Goal: Information Seeking & Learning: Learn about a topic

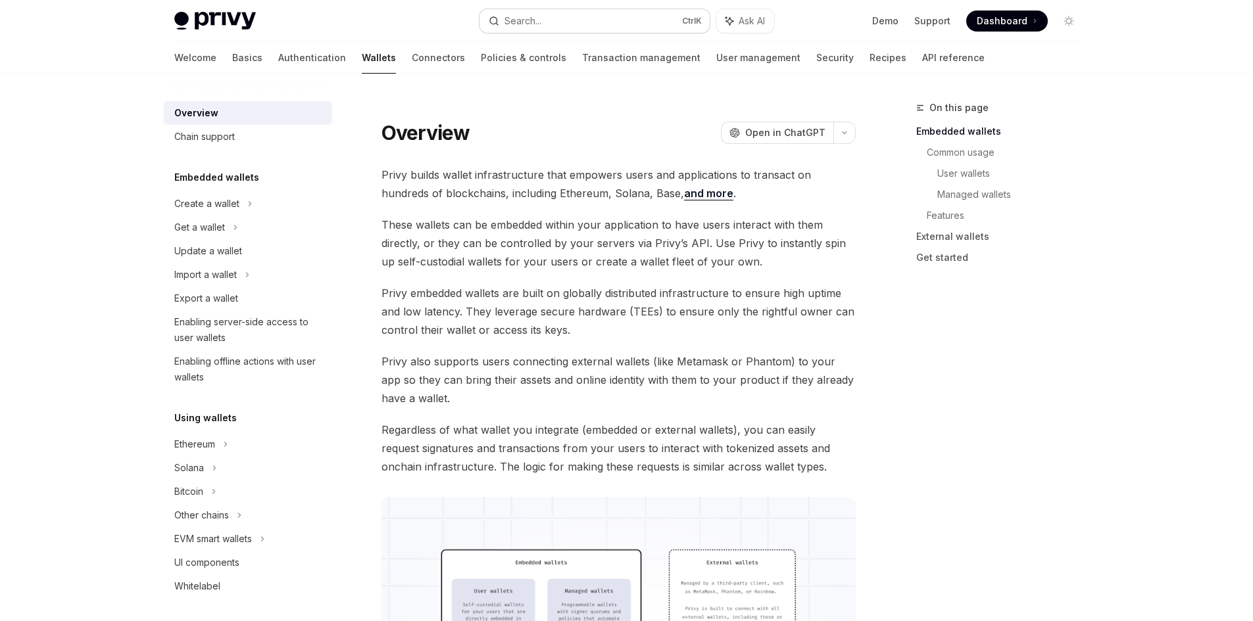
click at [568, 23] on button "Search... Ctrl K" at bounding box center [594, 21] width 230 height 24
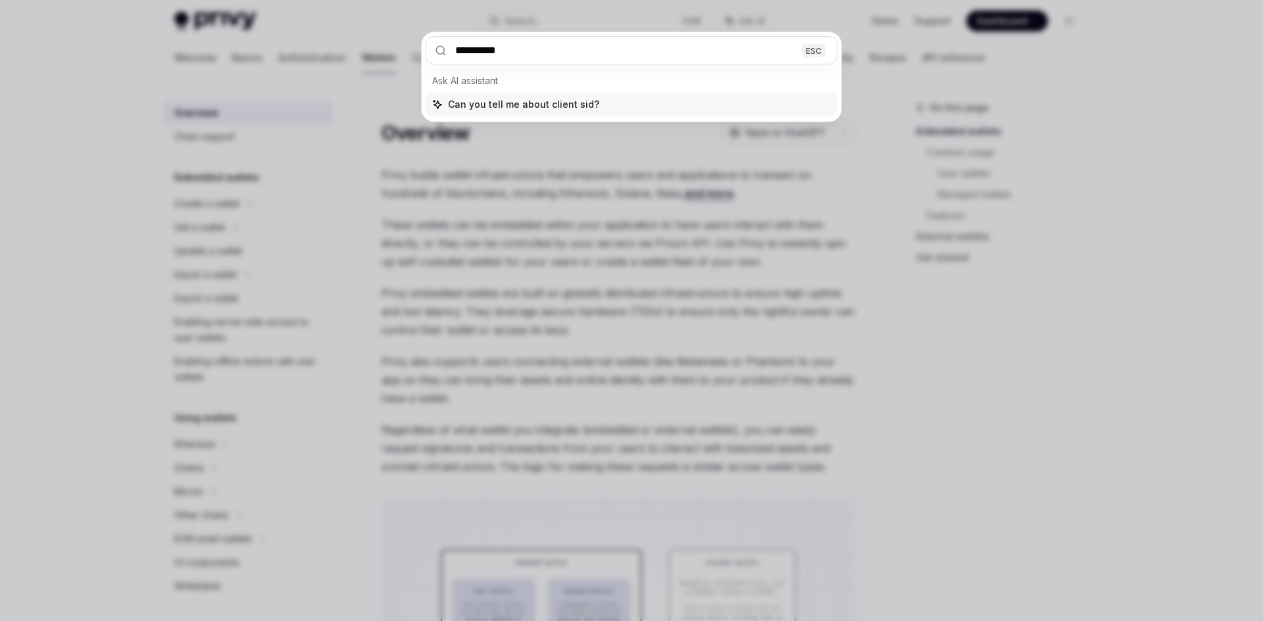
type input "**********"
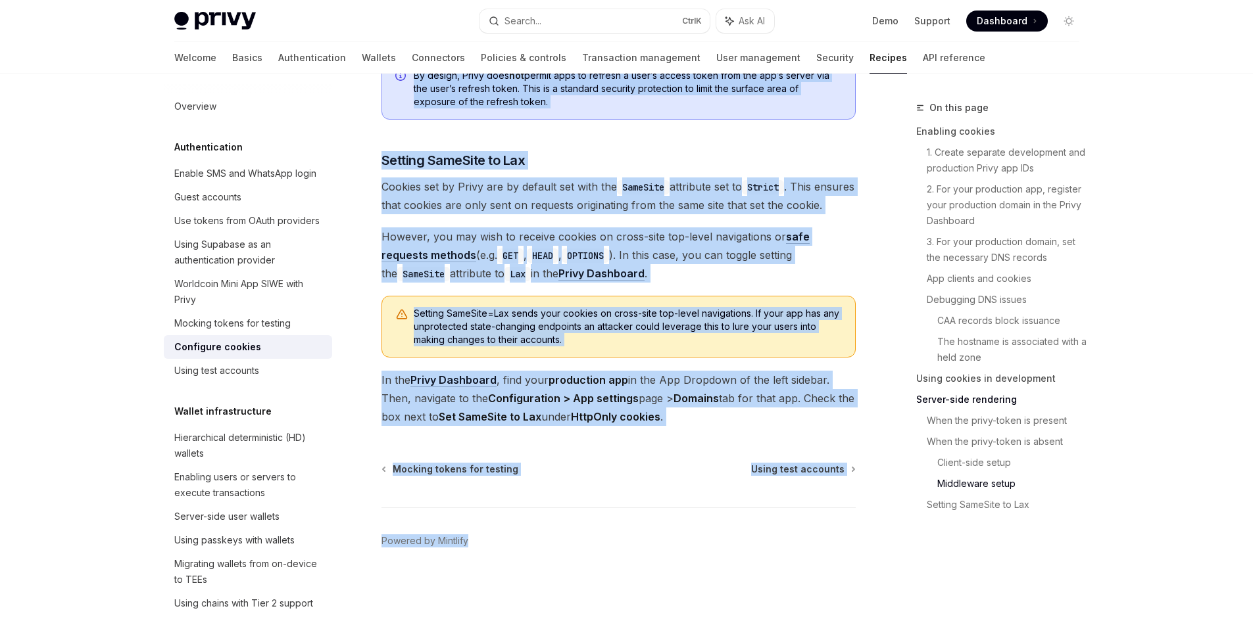
scroll to position [4567, 0]
drag, startPoint x: 381, startPoint y: 106, endPoint x: 793, endPoint y: 422, distance: 519.3
copy div "Loremipsumdolo Sitametco adipisc ElitSE Doei te InciDID UtlaBO Etdo ma AliqUAE …"
click at [710, 151] on h3 "​ Setting SameSite to Lax" at bounding box center [618, 160] width 474 height 18
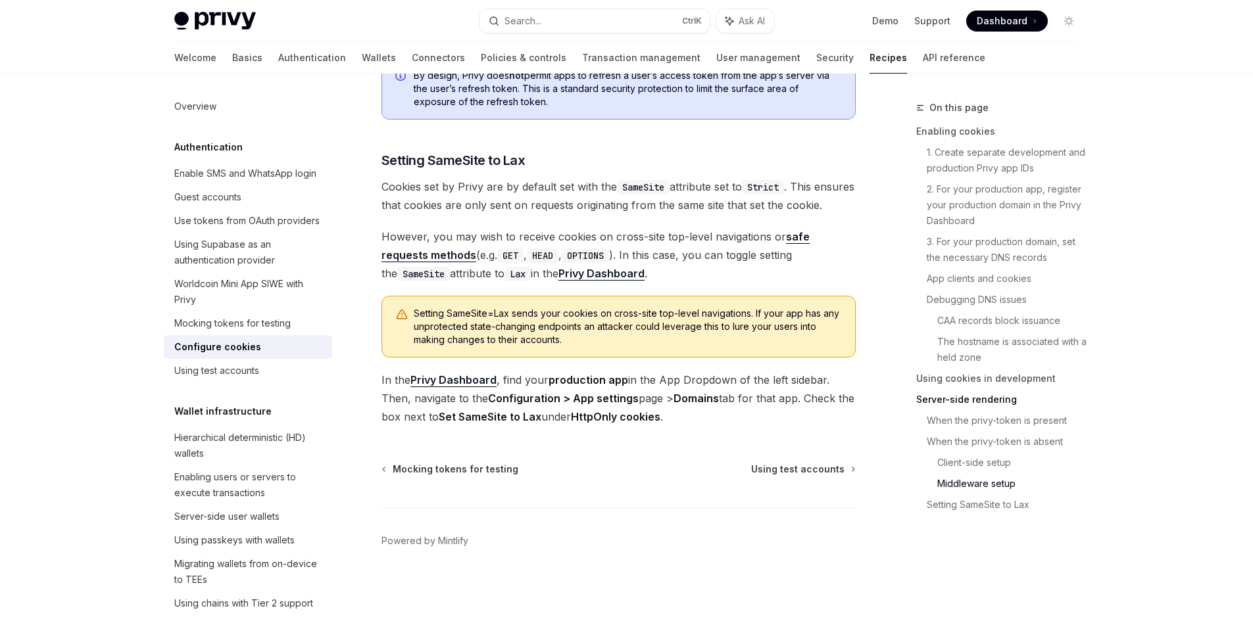
click at [612, 276] on span "However, you may wish to receive cookies on cross-site top-level navigations or…" at bounding box center [618, 255] width 474 height 55
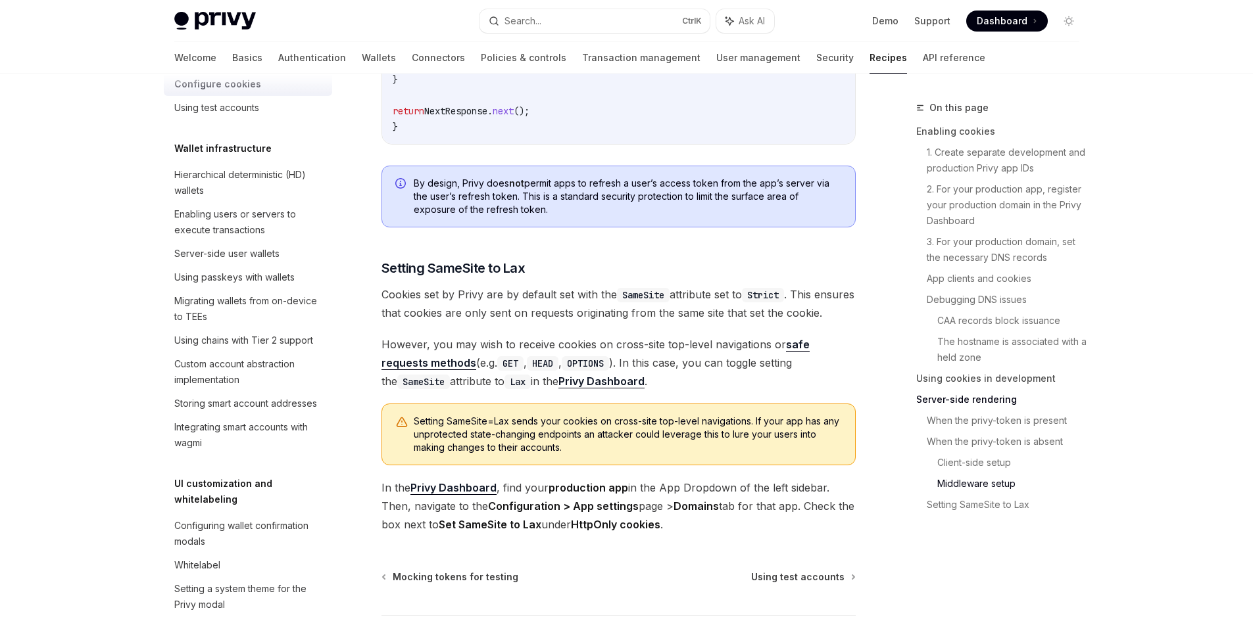
scroll to position [4106, 0]
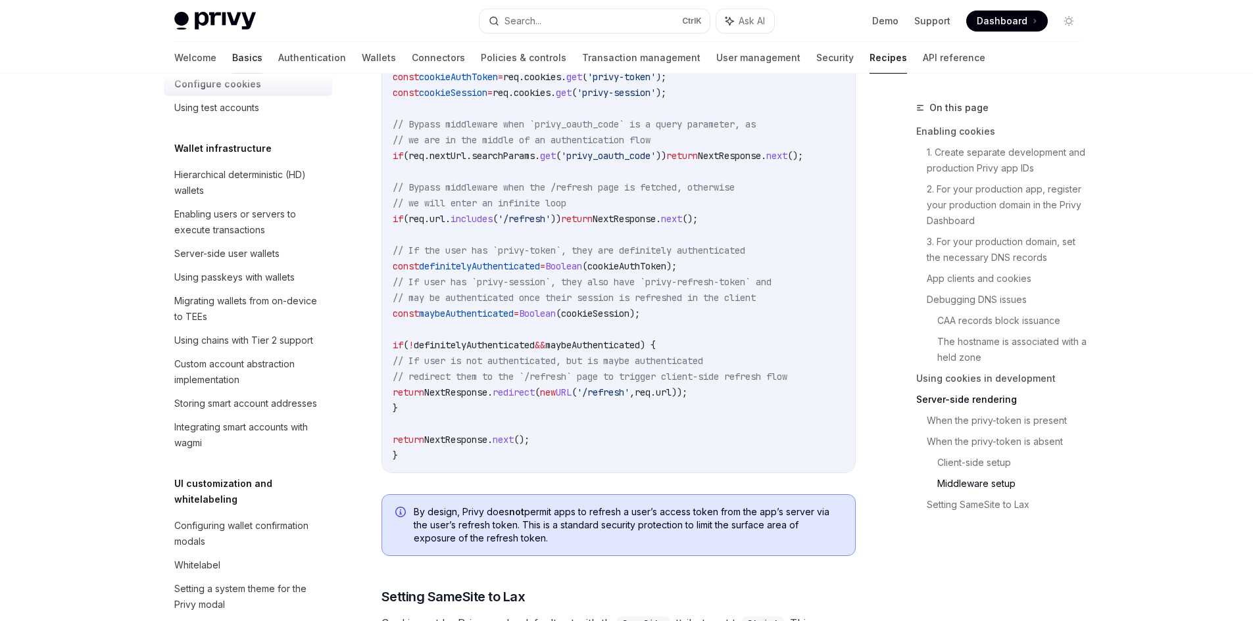
click at [232, 59] on link "Basics" at bounding box center [247, 58] width 30 height 32
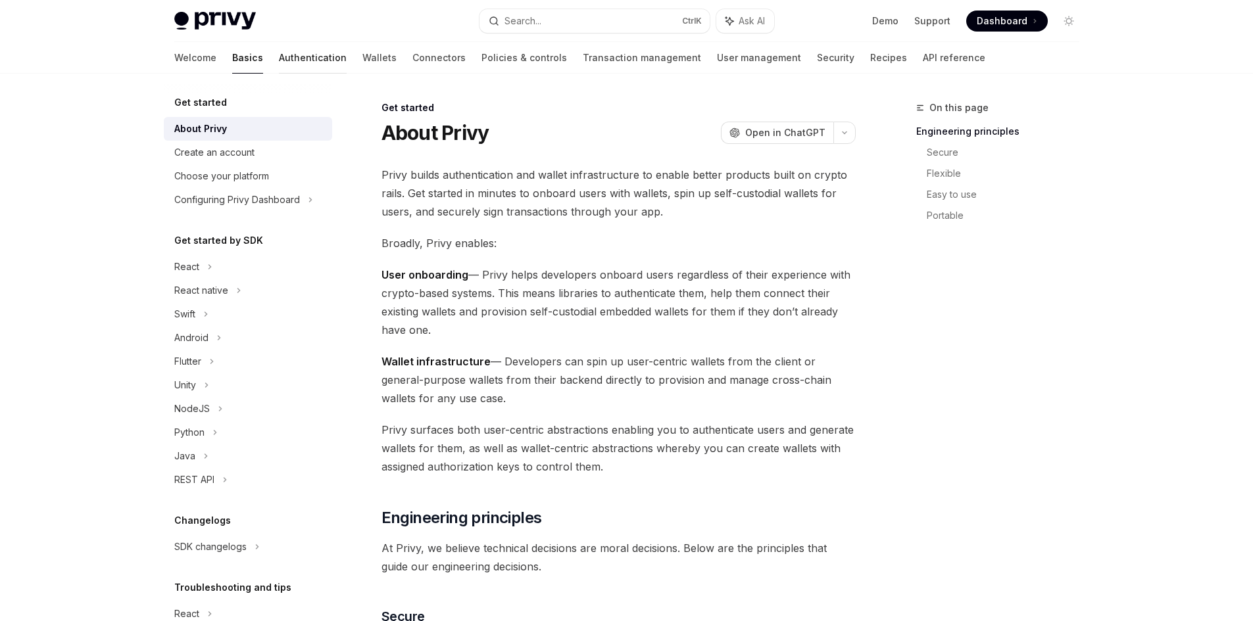
click at [279, 54] on link "Authentication" at bounding box center [313, 58] width 68 height 32
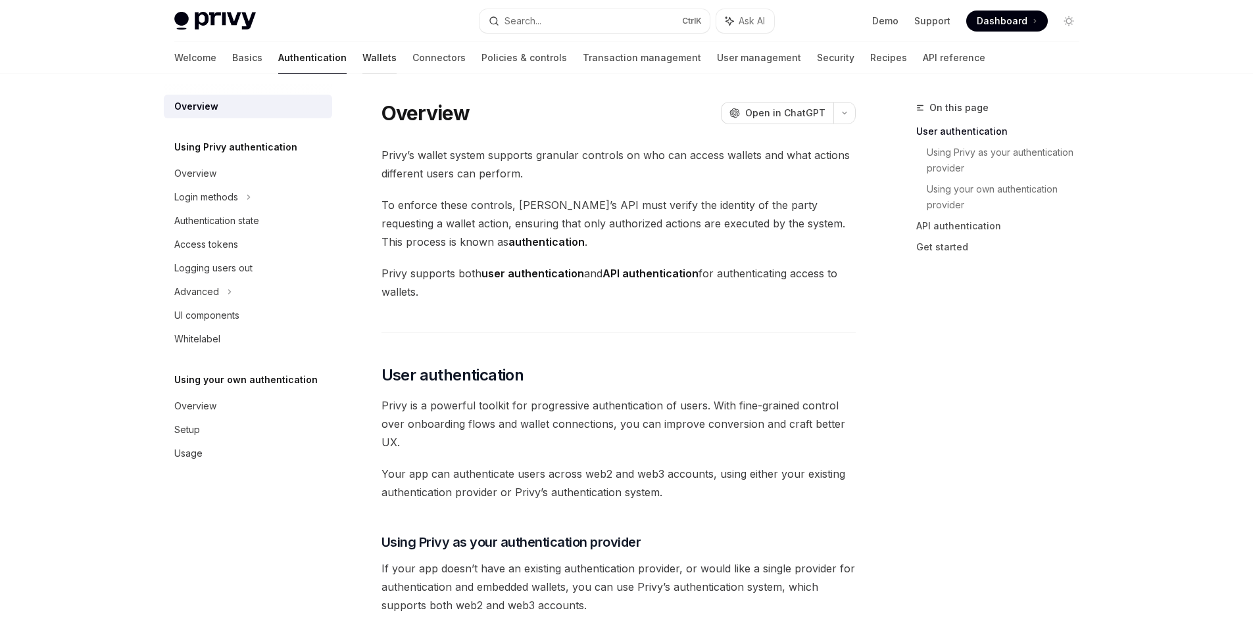
click at [362, 59] on link "Wallets" at bounding box center [379, 58] width 34 height 32
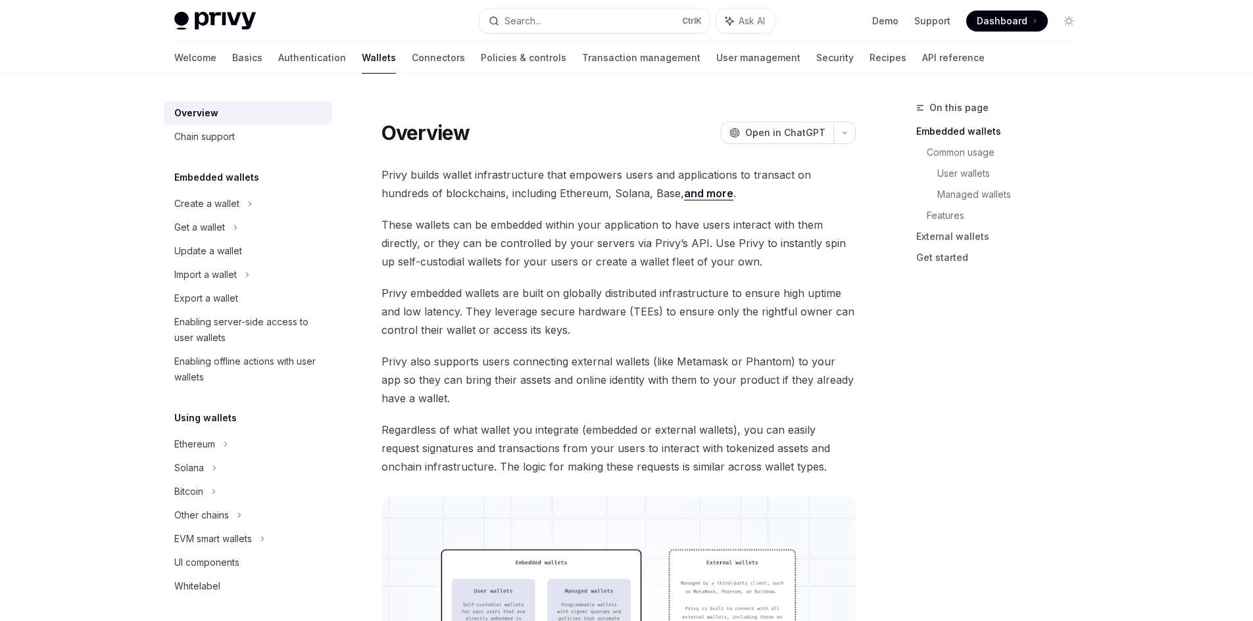
click at [234, 178] on h5 "Embedded wallets" at bounding box center [216, 178] width 85 height 16
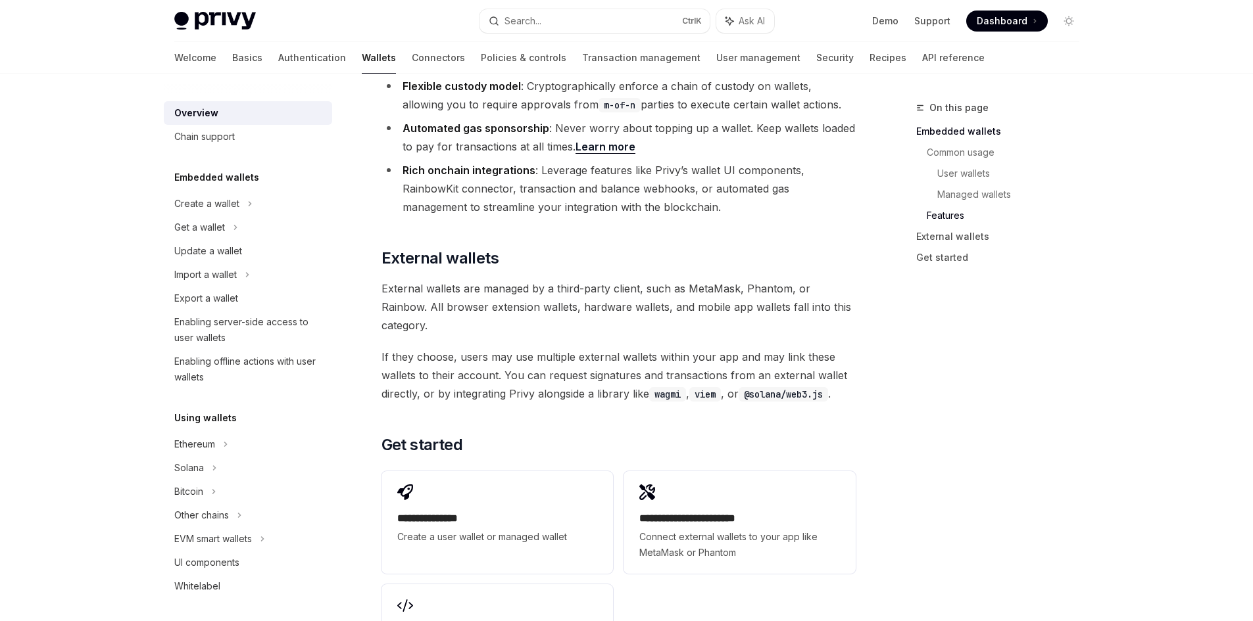
scroll to position [1997, 0]
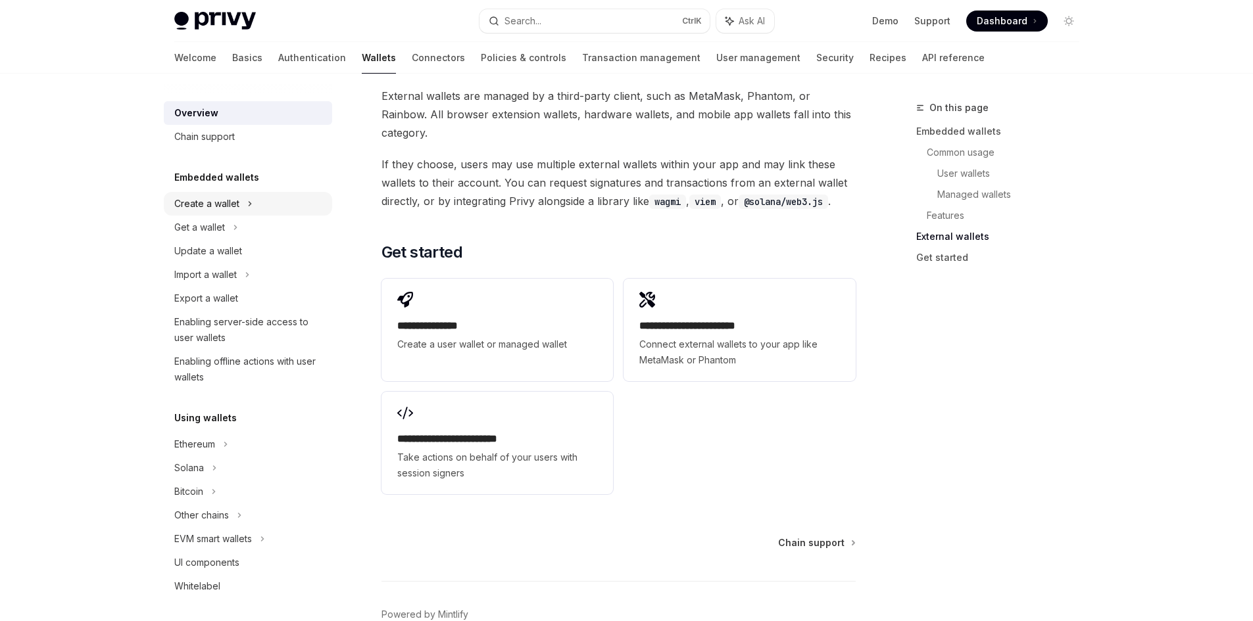
click at [211, 206] on div "Create a wallet" at bounding box center [206, 204] width 65 height 16
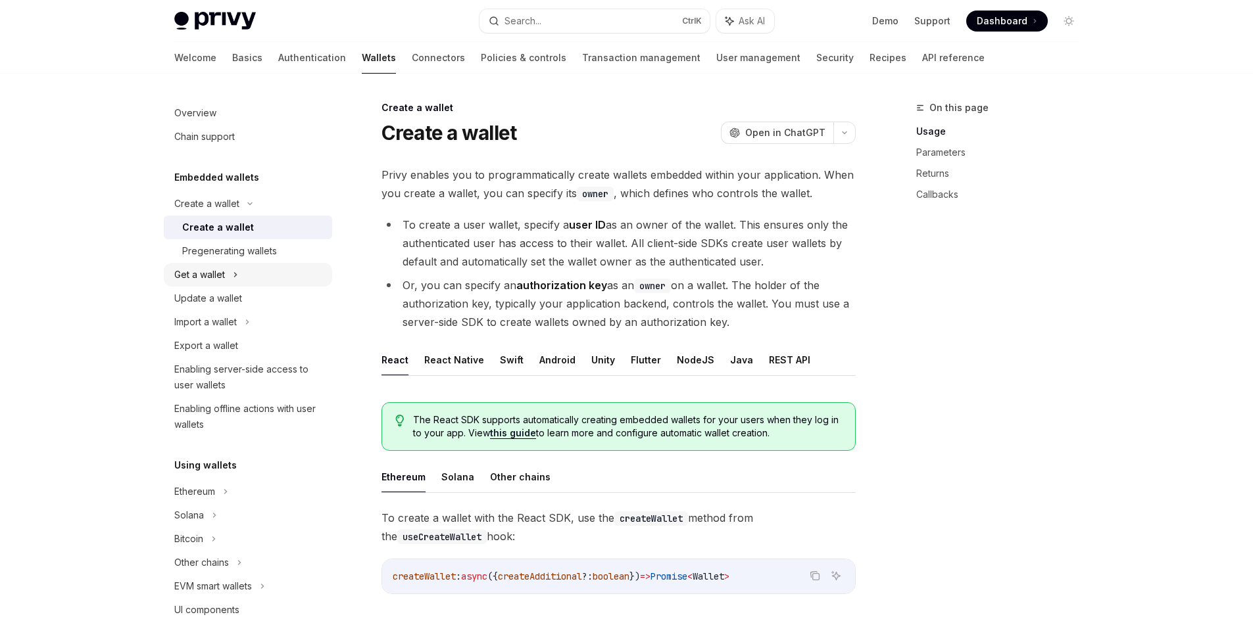
click at [234, 272] on icon at bounding box center [235, 275] width 5 height 16
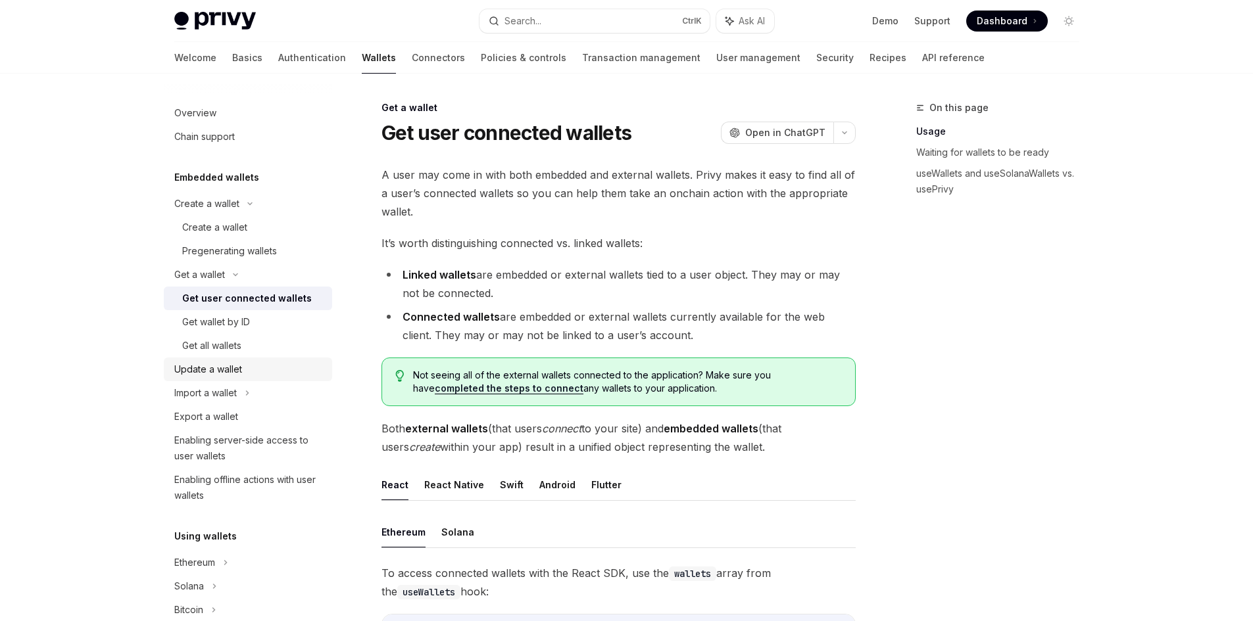
click at [237, 368] on div "Update a wallet" at bounding box center [208, 370] width 68 height 16
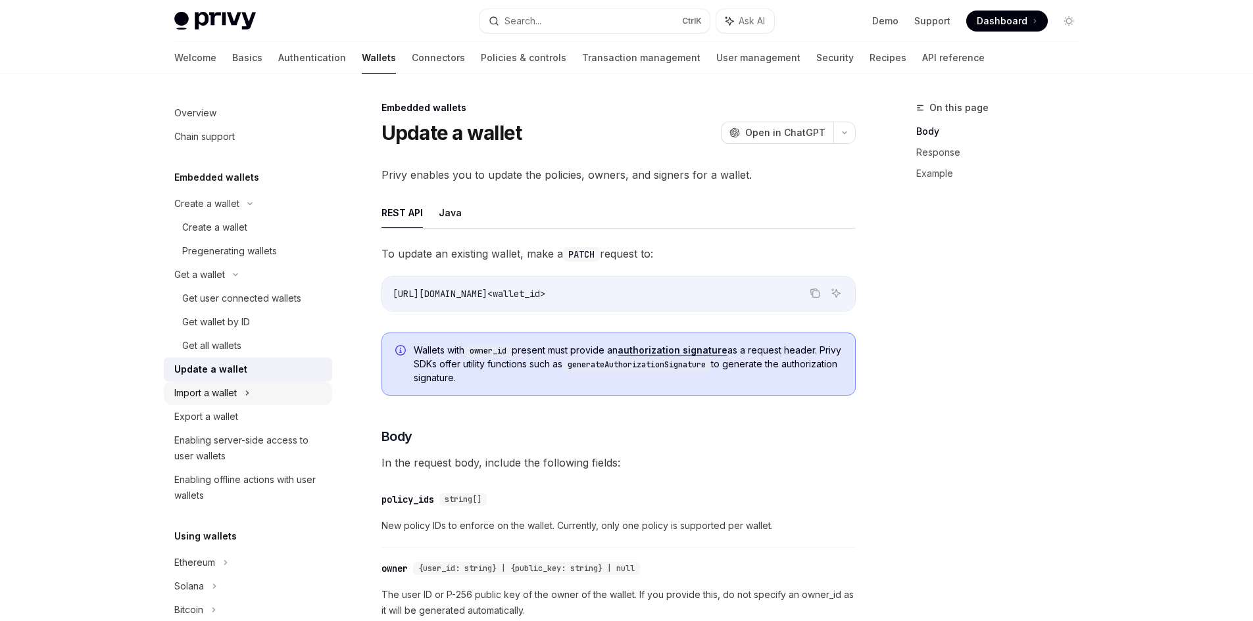
click at [234, 401] on div "Import a wallet" at bounding box center [248, 393] width 168 height 24
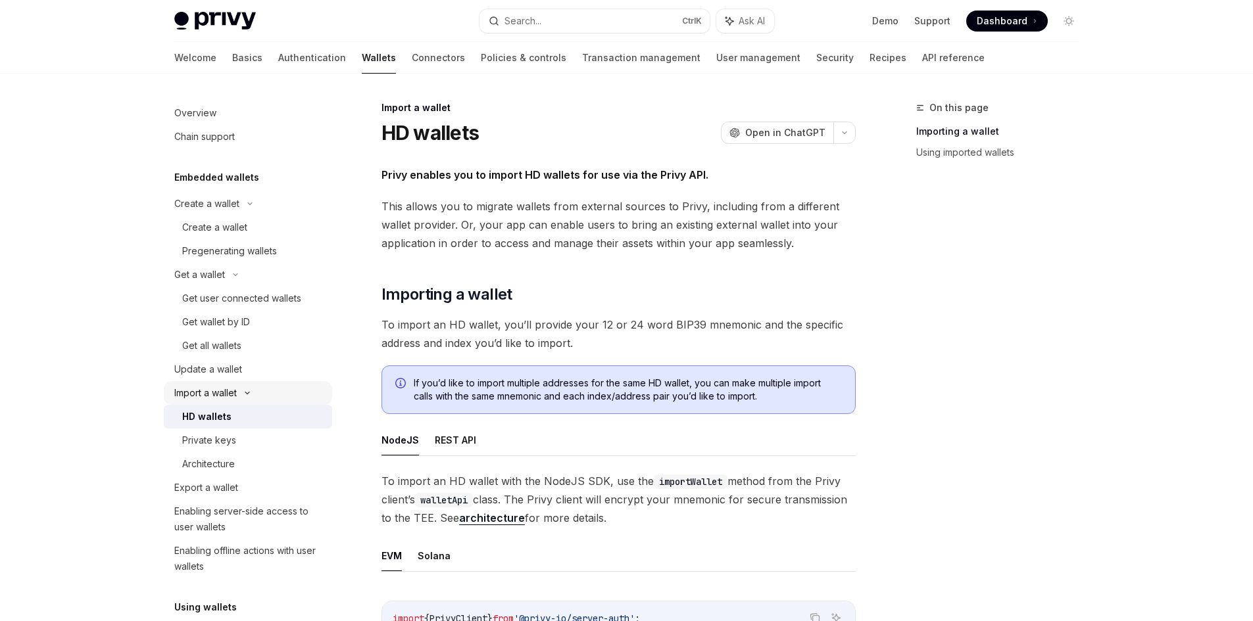
click at [231, 395] on div "Import a wallet" at bounding box center [205, 393] width 62 height 16
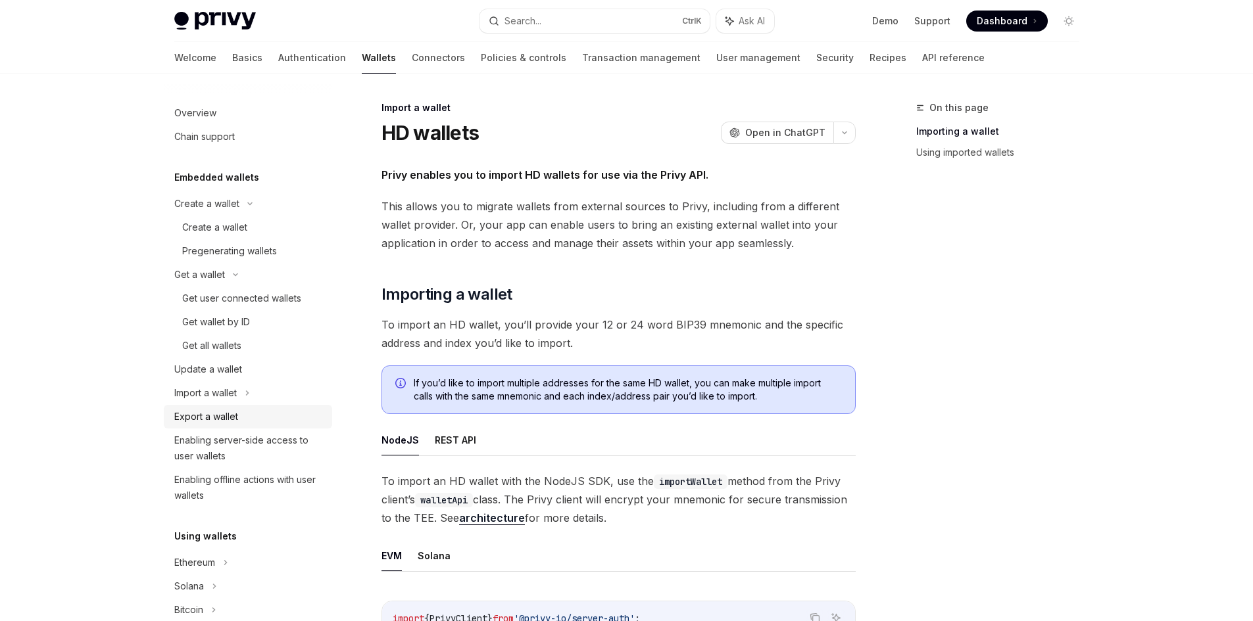
click at [254, 415] on div "Export a wallet" at bounding box center [249, 417] width 150 height 16
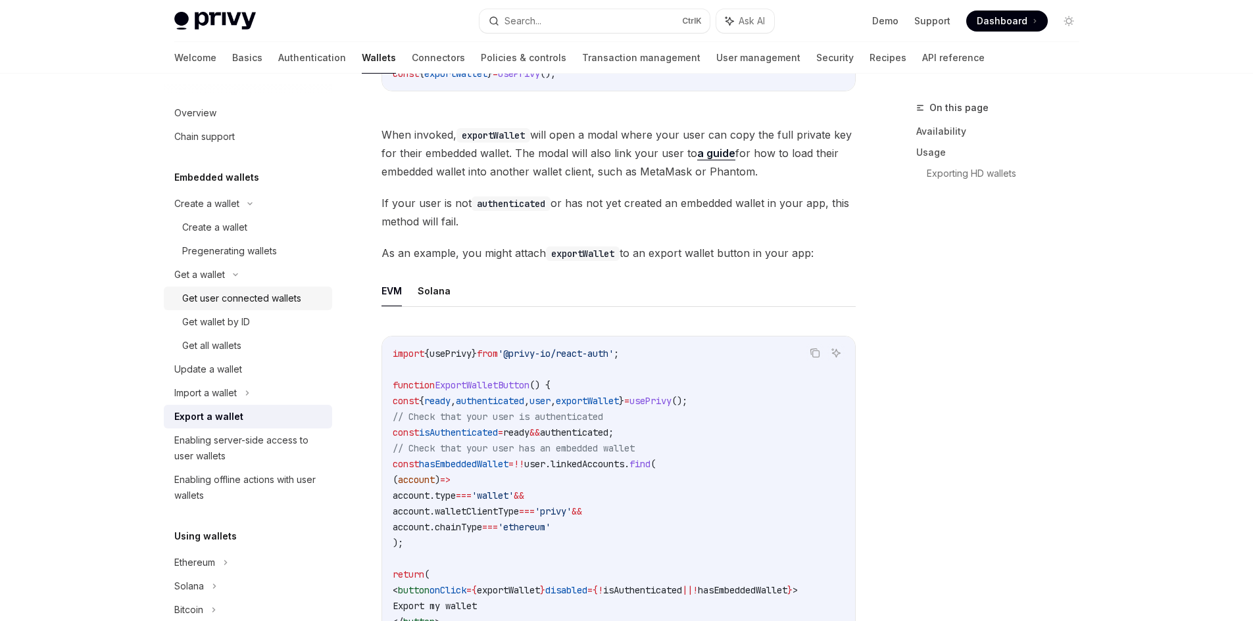
scroll to position [460, 0]
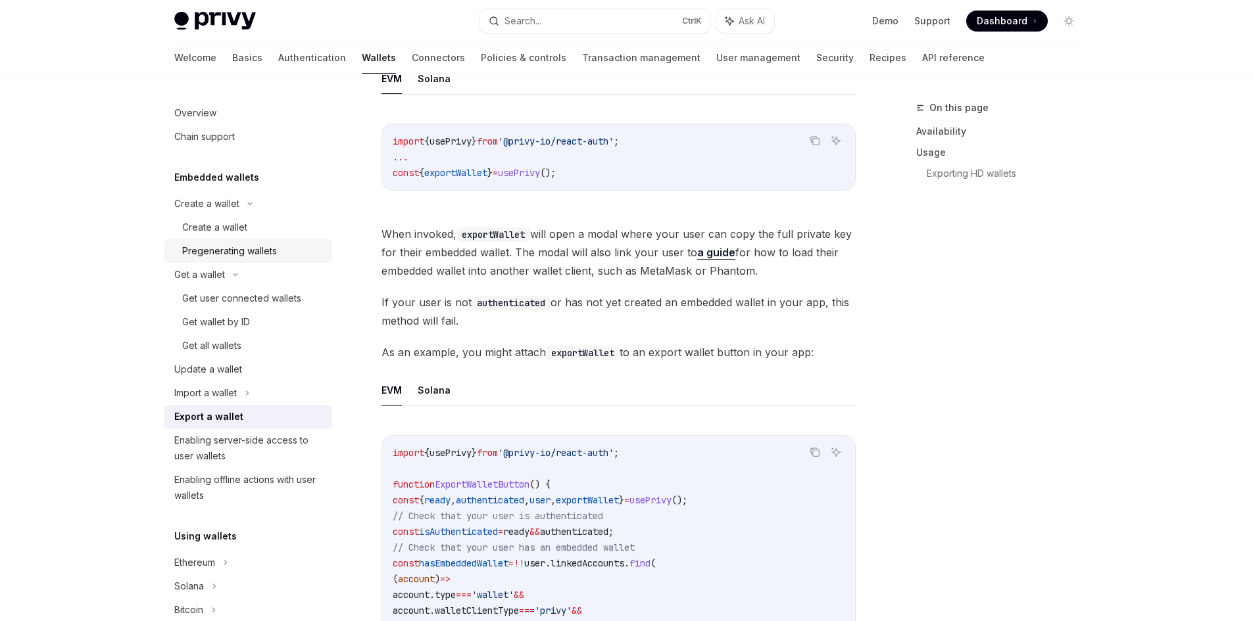
click at [233, 255] on div "Pregenerating wallets" at bounding box center [229, 251] width 95 height 16
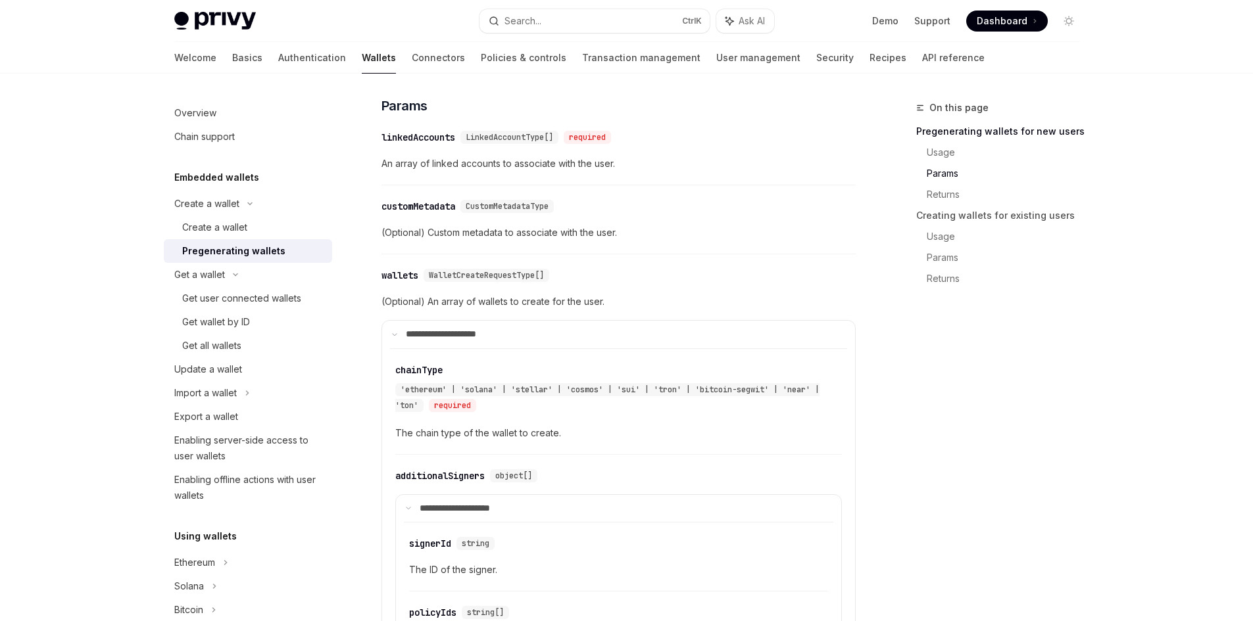
scroll to position [855, 0]
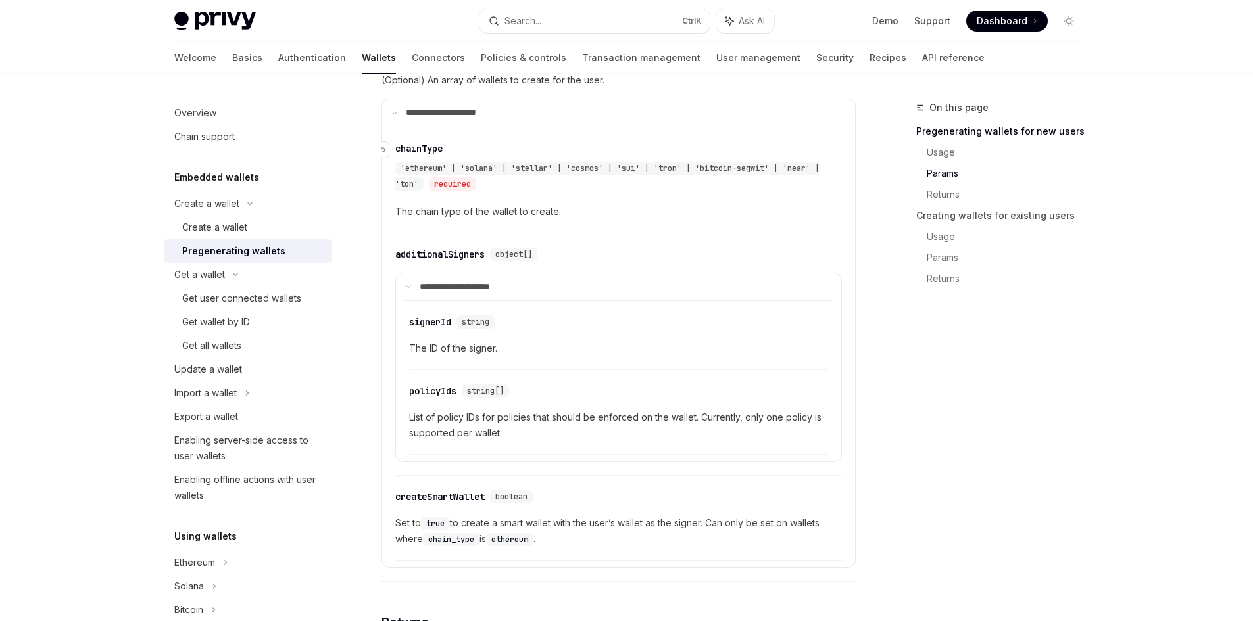
click at [420, 165] on div "'ethereum' | 'solana' | 'stellar' | 'cosmos' | 'sui' | 'tron' | 'bitcoin-segwit…" at bounding box center [611, 176] width 433 height 32
click at [665, 202] on div "​ chainType 'ethereum' | 'solana' | 'stellar' | 'cosmos' | 'sui' | 'tron' | 'bi…" at bounding box center [618, 183] width 447 height 99
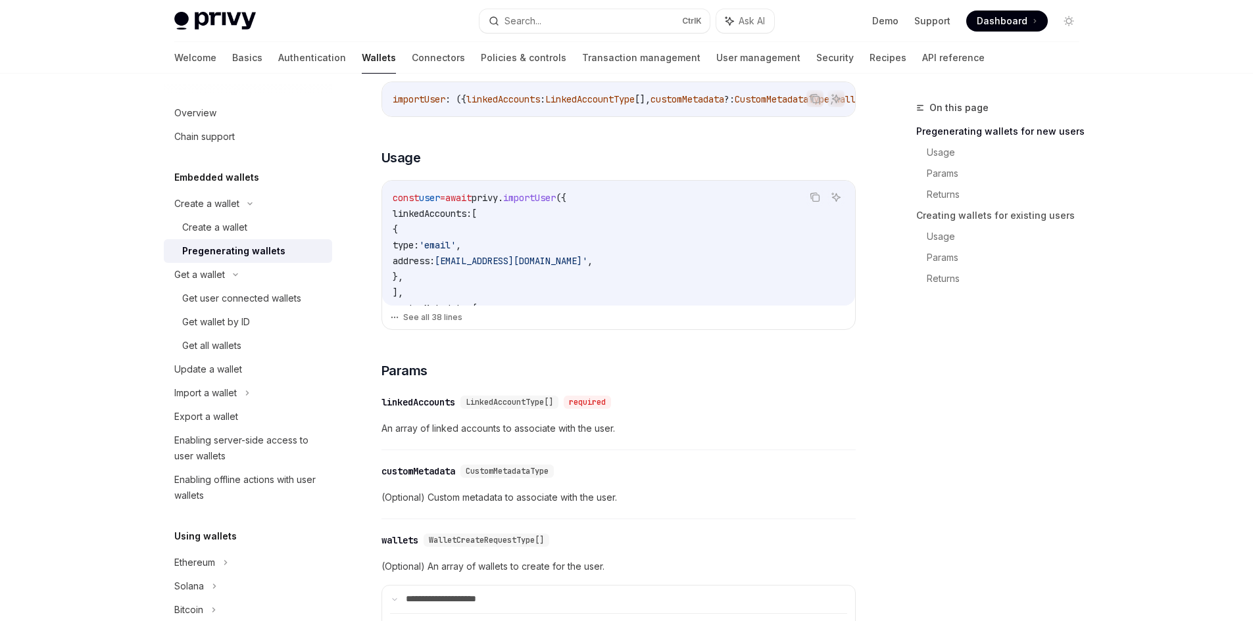
scroll to position [329, 0]
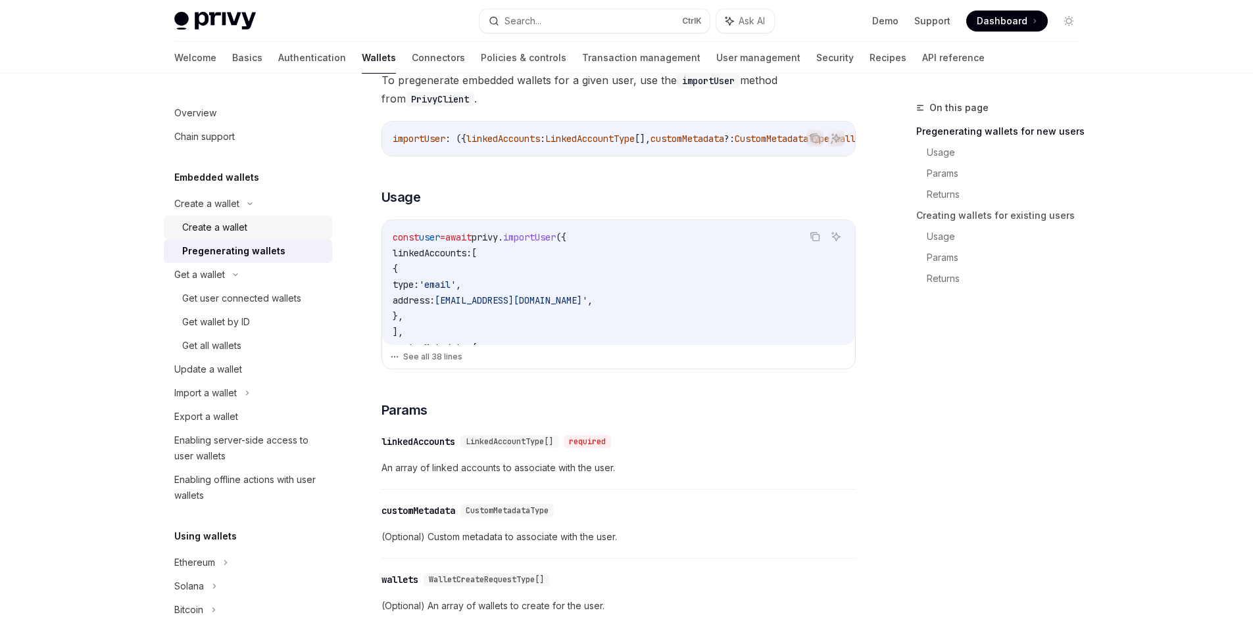
click at [233, 226] on div "Create a wallet" at bounding box center [214, 228] width 65 height 16
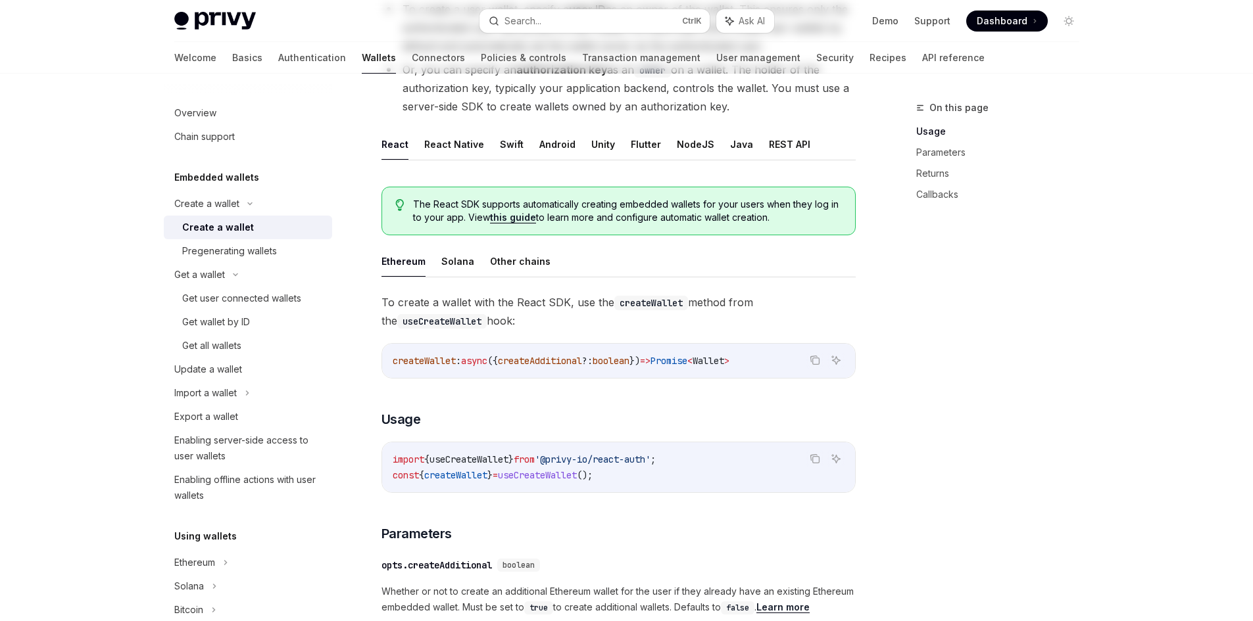
scroll to position [395, 0]
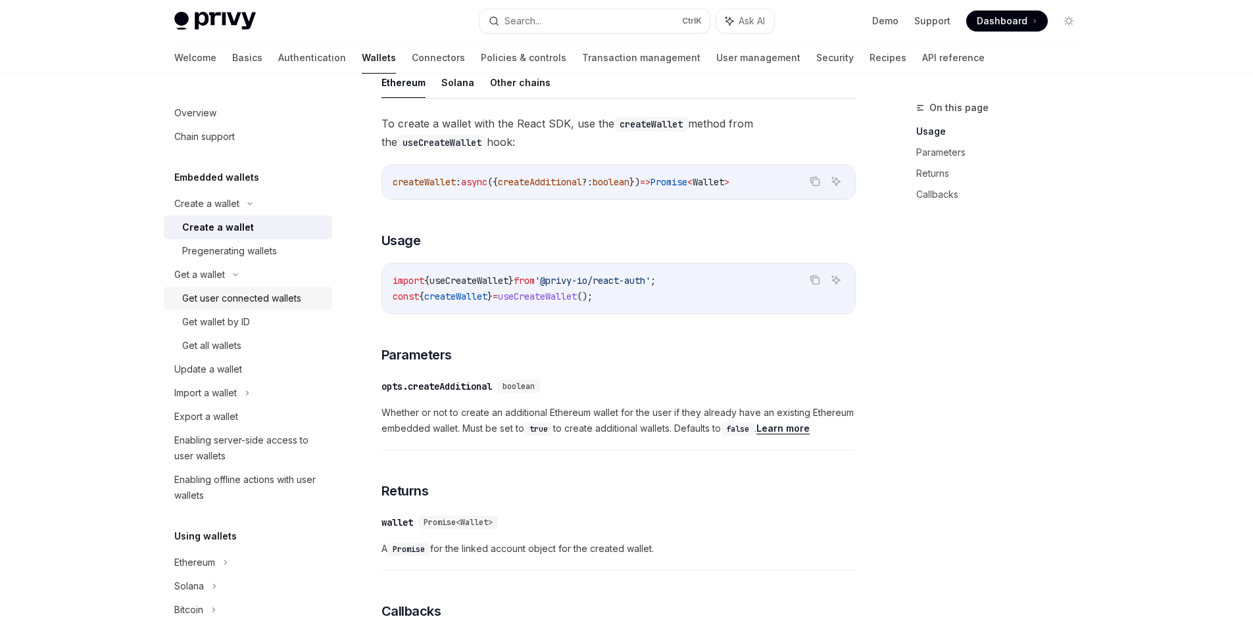
click at [252, 305] on div "Get user connected wallets" at bounding box center [241, 299] width 119 height 16
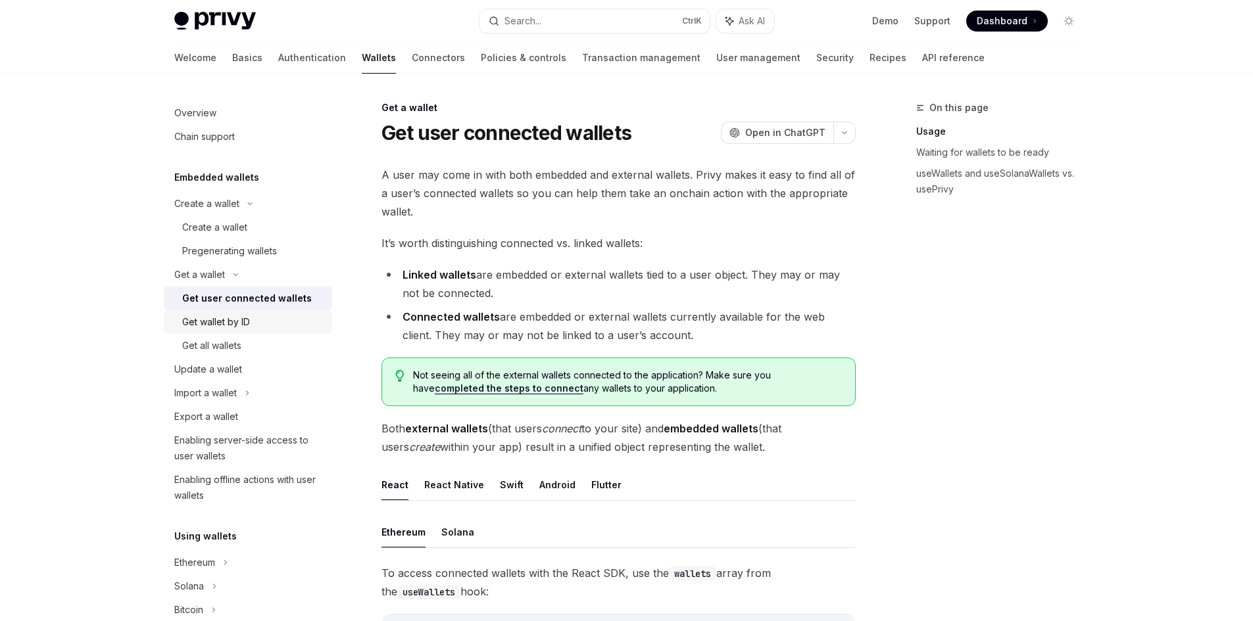
click at [278, 322] on div "Get wallet by ID" at bounding box center [253, 322] width 142 height 16
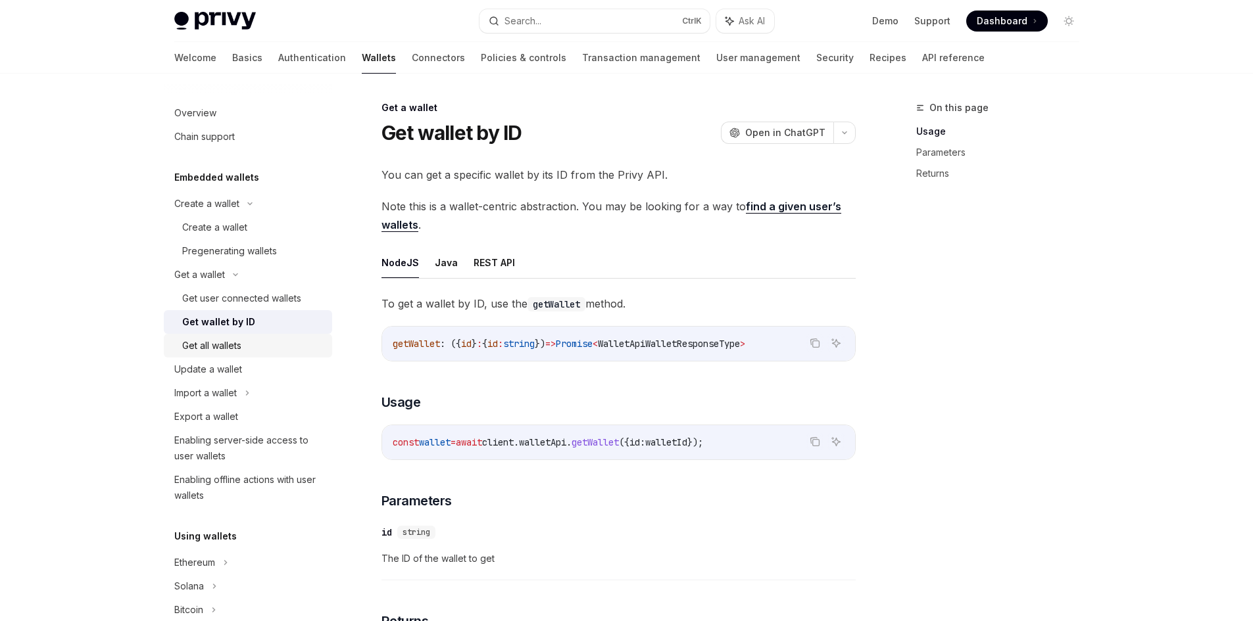
click at [279, 345] on div "Get all wallets" at bounding box center [253, 346] width 142 height 16
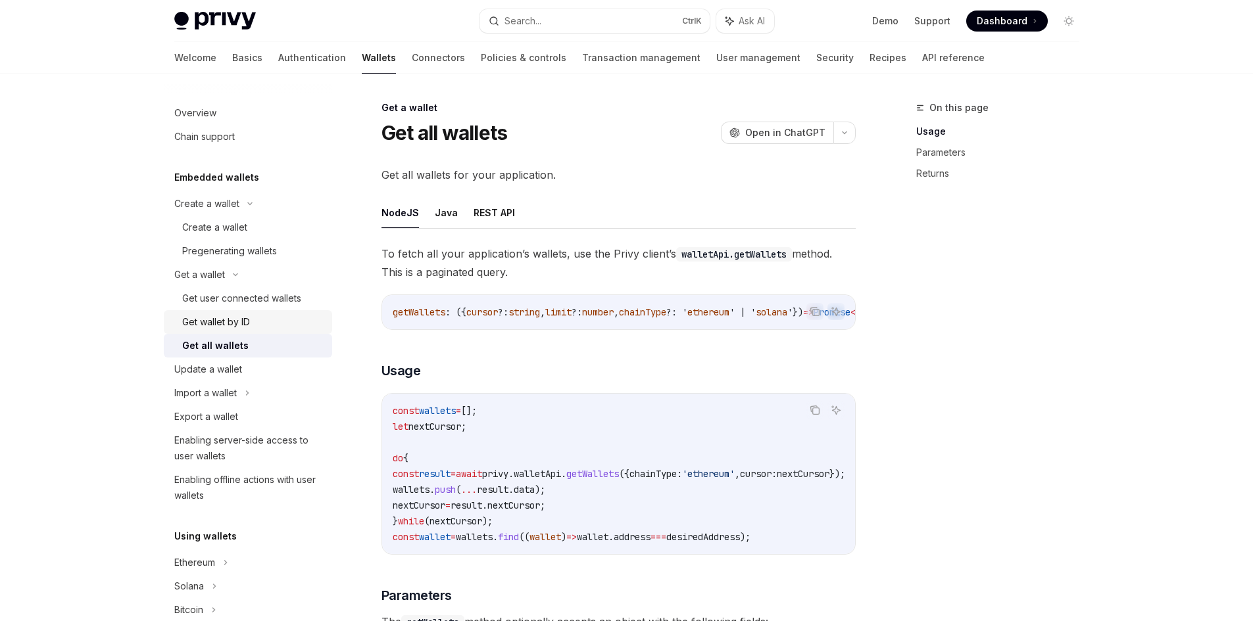
click at [291, 319] on div "Get wallet by ID" at bounding box center [253, 322] width 142 height 16
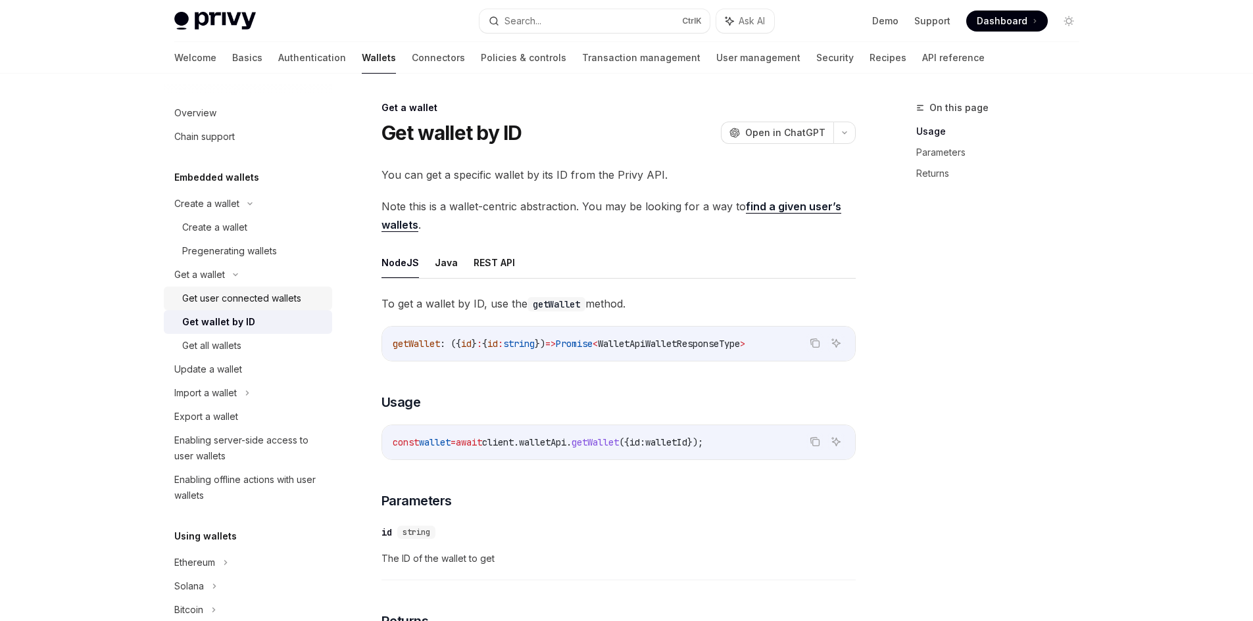
click at [290, 304] on div "Get user connected wallets" at bounding box center [241, 299] width 119 height 16
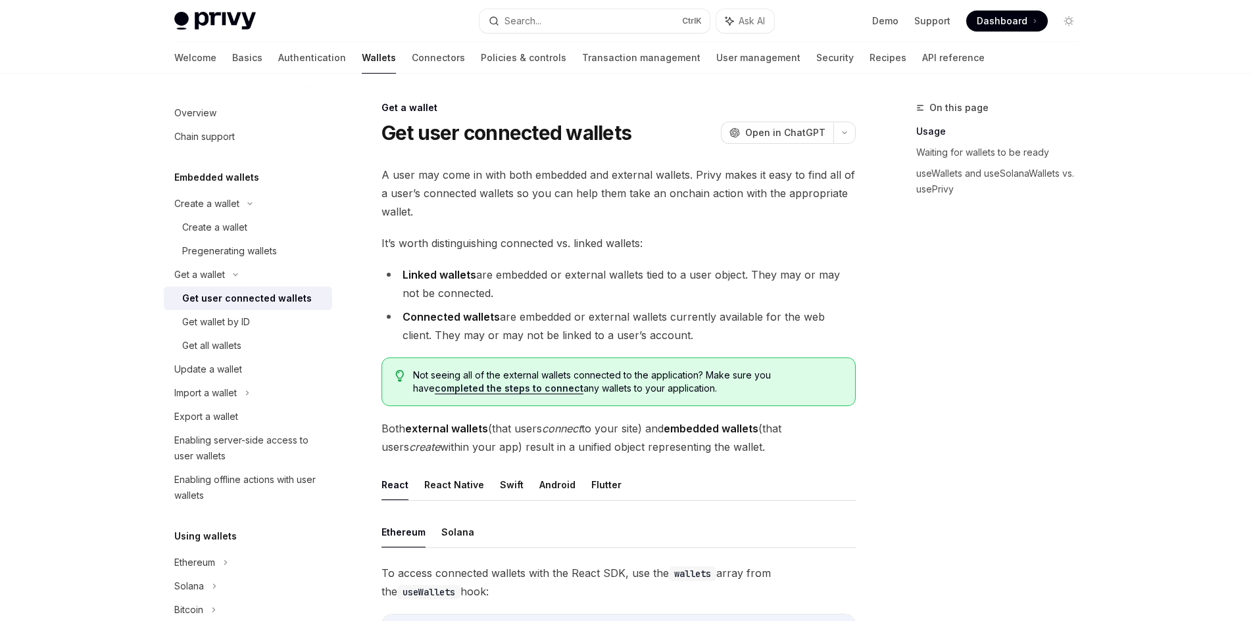
click at [464, 290] on li "Linked wallets are embedded or external wallets tied to a user object. They may…" at bounding box center [618, 284] width 474 height 37
click at [254, 322] on div "Get wallet by ID" at bounding box center [253, 322] width 142 height 16
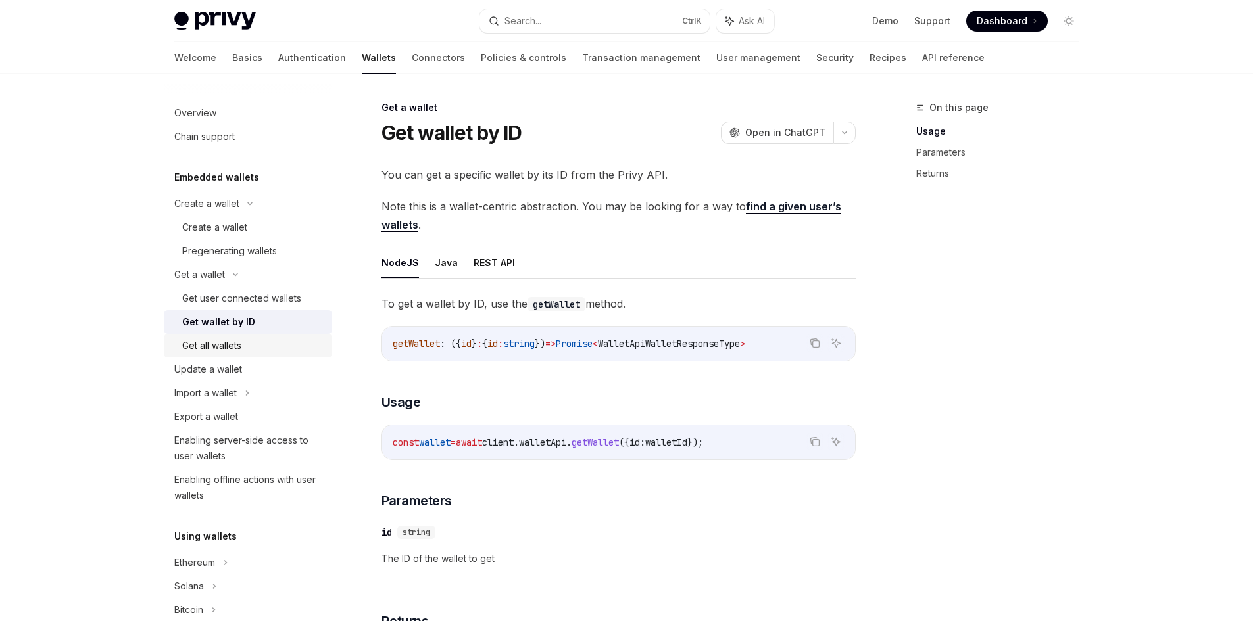
click at [264, 343] on div "Get all wallets" at bounding box center [253, 346] width 142 height 16
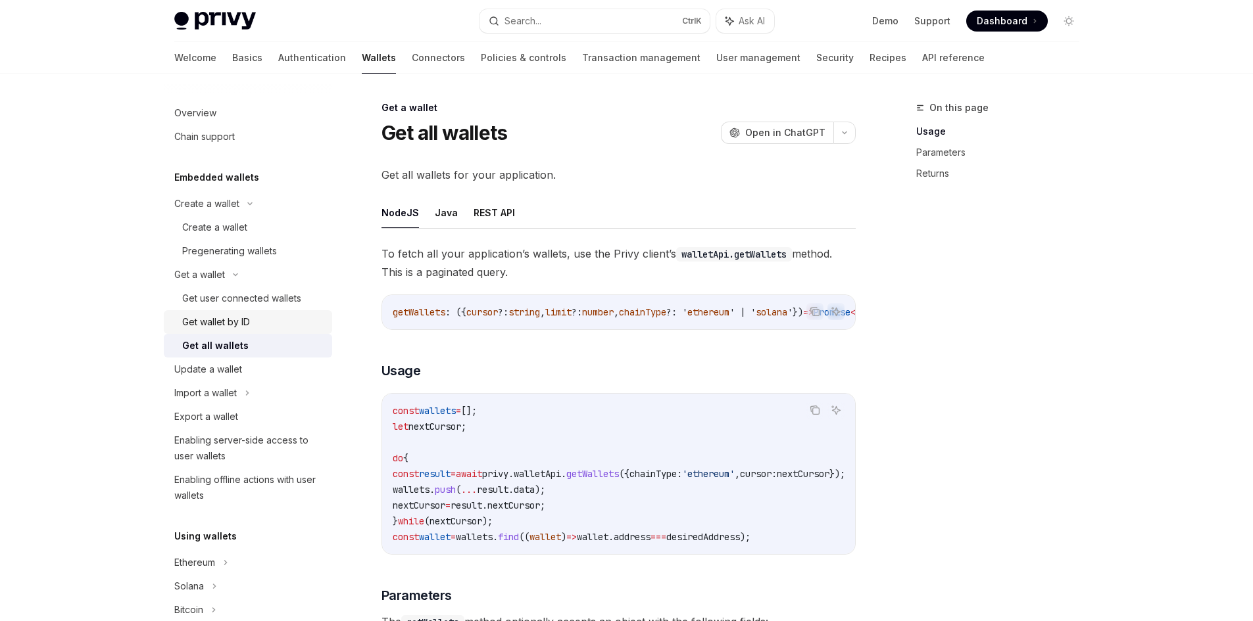
click at [265, 319] on div "Get wallet by ID" at bounding box center [253, 322] width 142 height 16
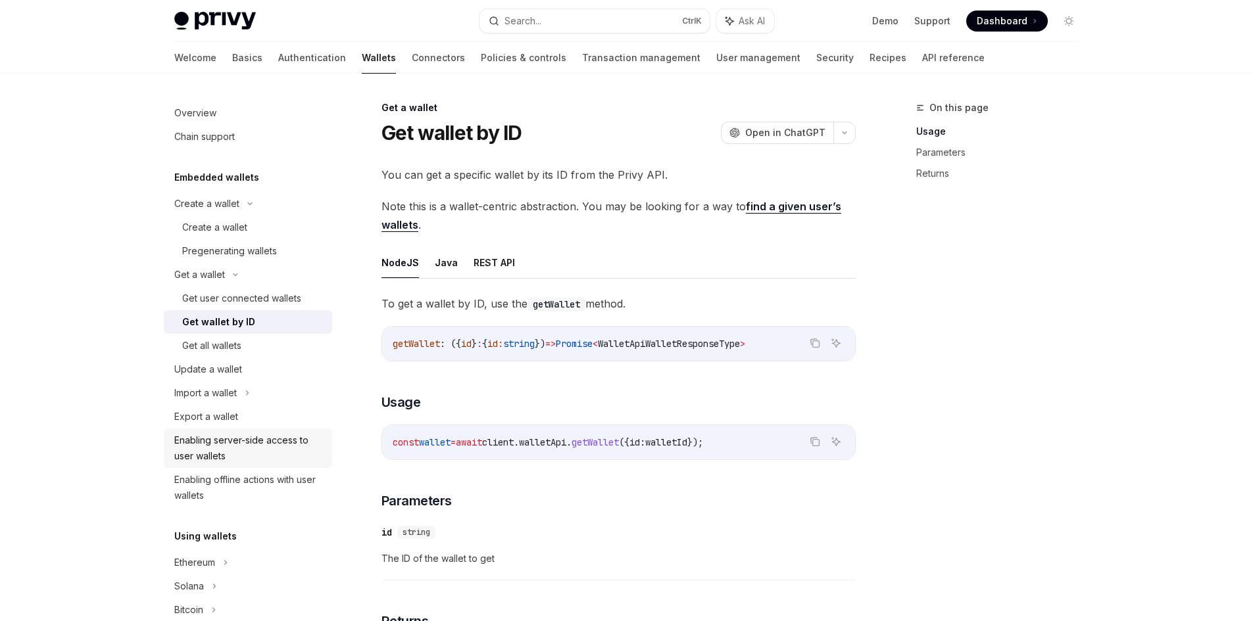
click at [287, 448] on div "Enabling server-side access to user wallets" at bounding box center [249, 449] width 150 height 32
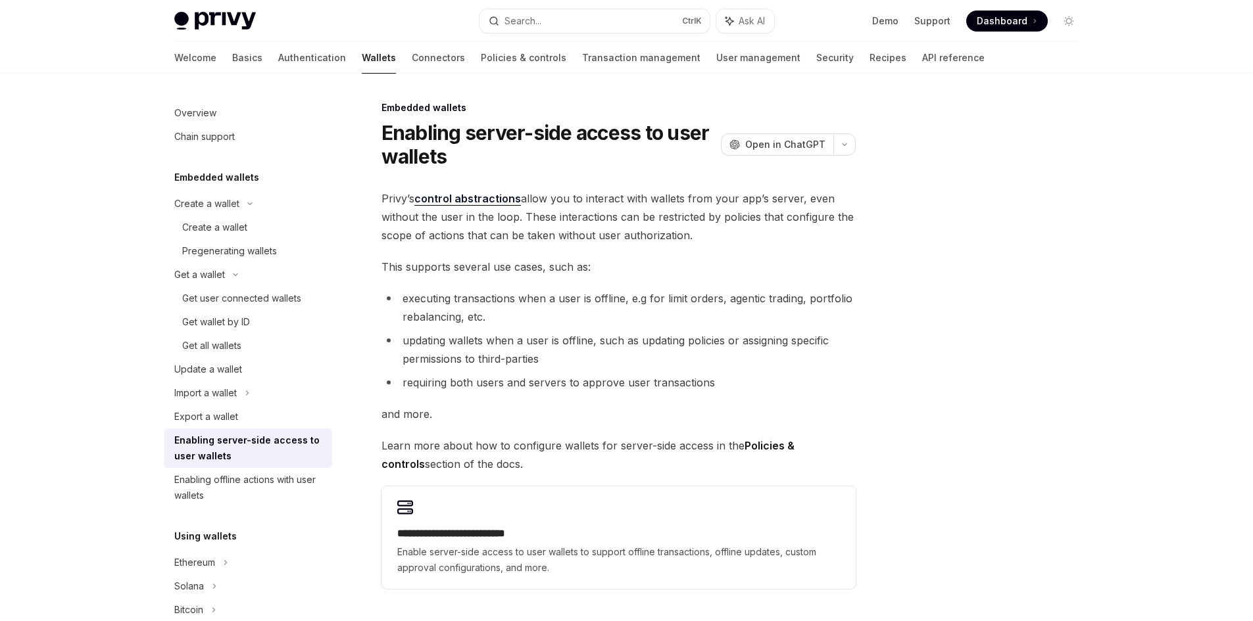
click at [475, 195] on link "control abstractions" at bounding box center [467, 199] width 107 height 14
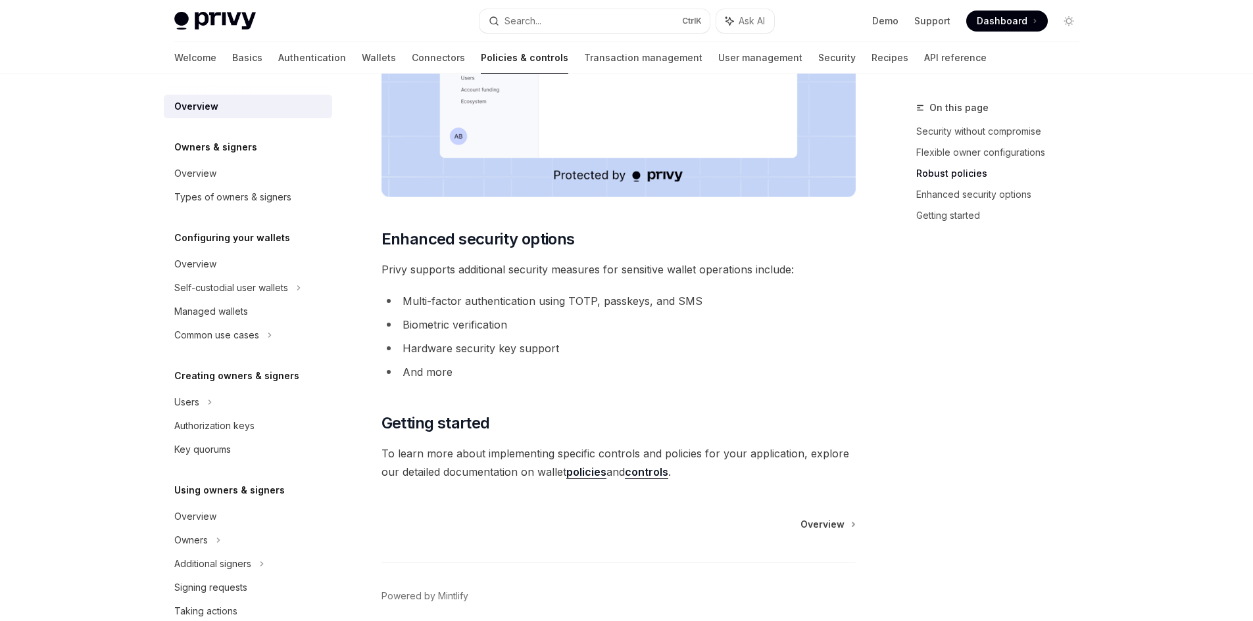
scroll to position [1048, 0]
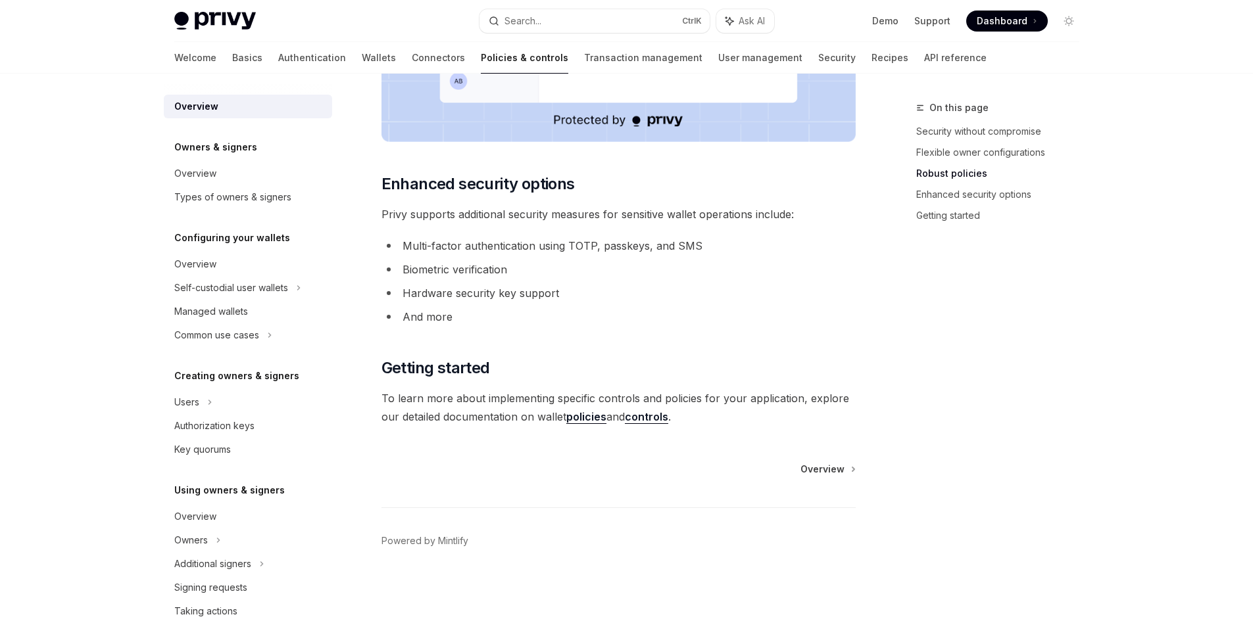
click at [662, 422] on link "controls" at bounding box center [646, 417] width 43 height 14
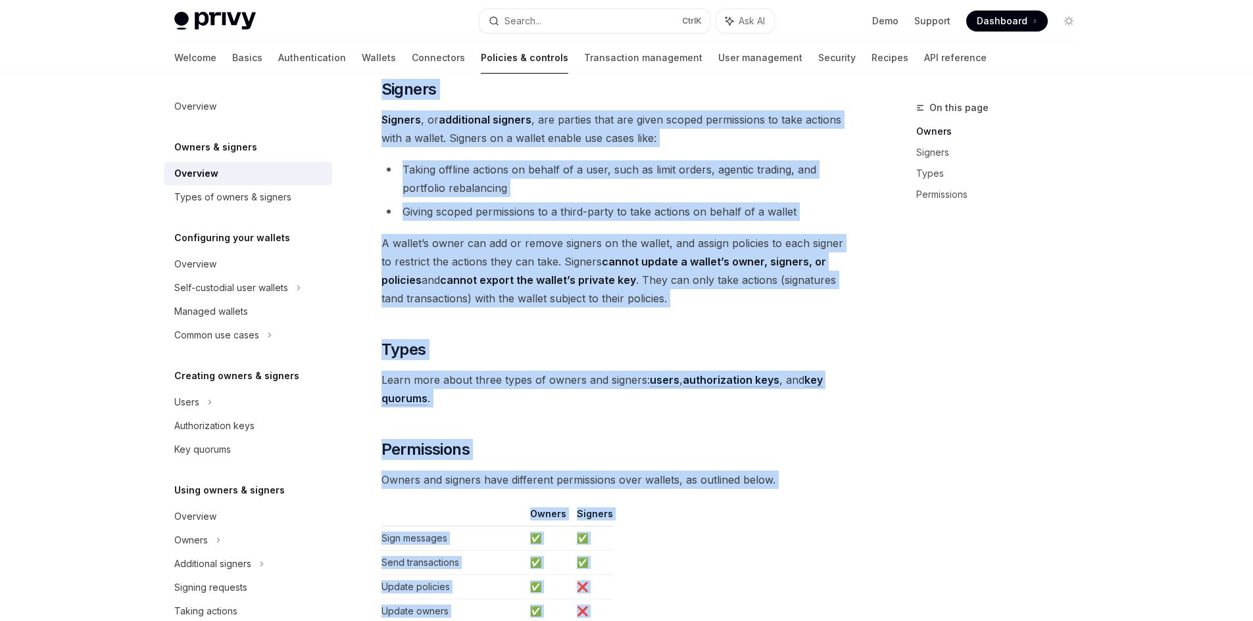
scroll to position [1042, 0]
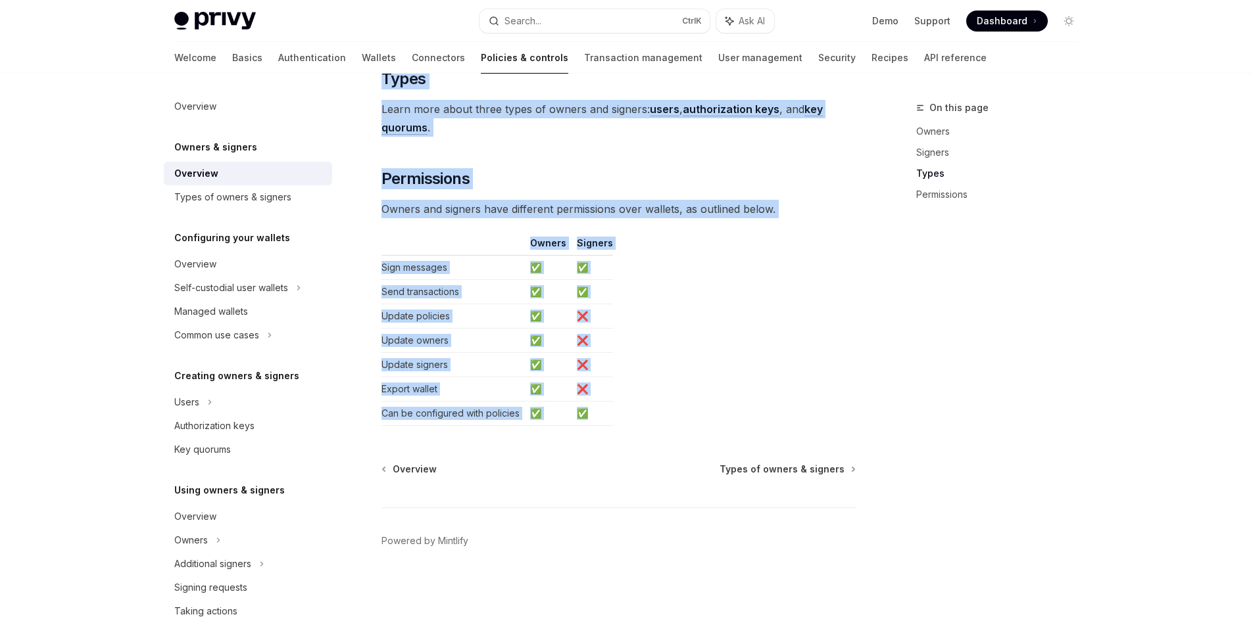
drag, startPoint x: 379, startPoint y: 103, endPoint x: 752, endPoint y: 405, distance: 480.1
copy div "Loremi & dolorsi Ametcons AdipIS Elit se DoeiUSM TempOR Inci ut LaboREE Dolor m…"
click at [709, 360] on table "Owners Signers Sign messages ✅ ✅ Send transactions ✅ ✅ Update policies ✅ ❌ Upda…" at bounding box center [618, 331] width 474 height 189
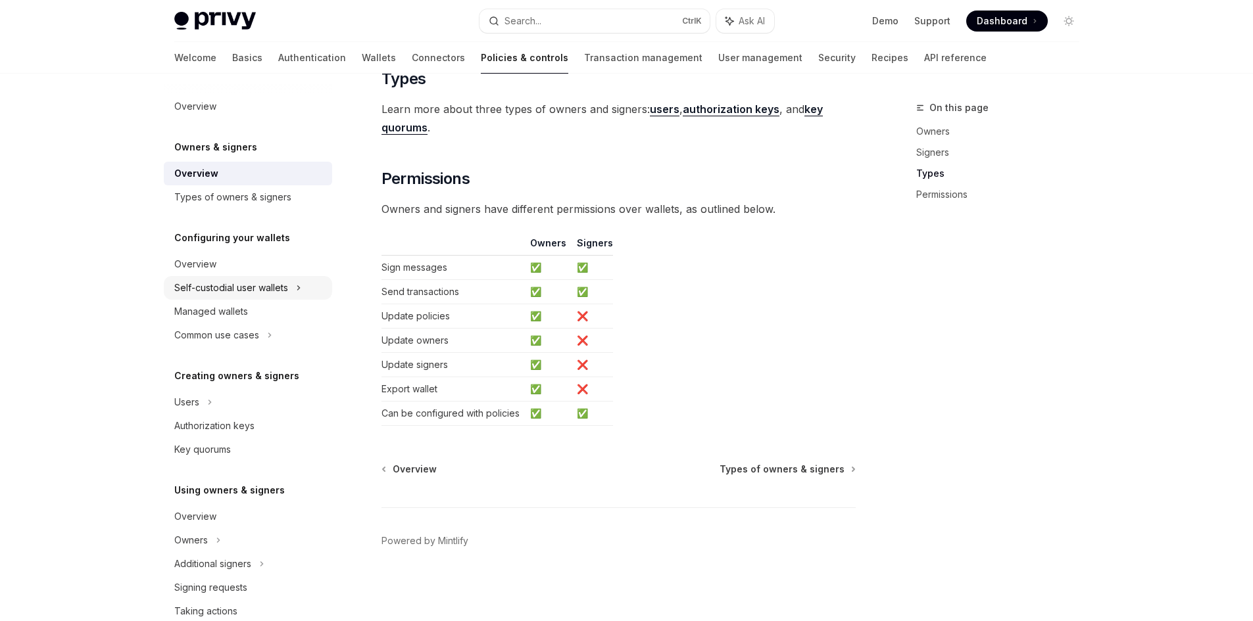
click at [222, 288] on div "Self-custodial user wallets" at bounding box center [231, 288] width 114 height 16
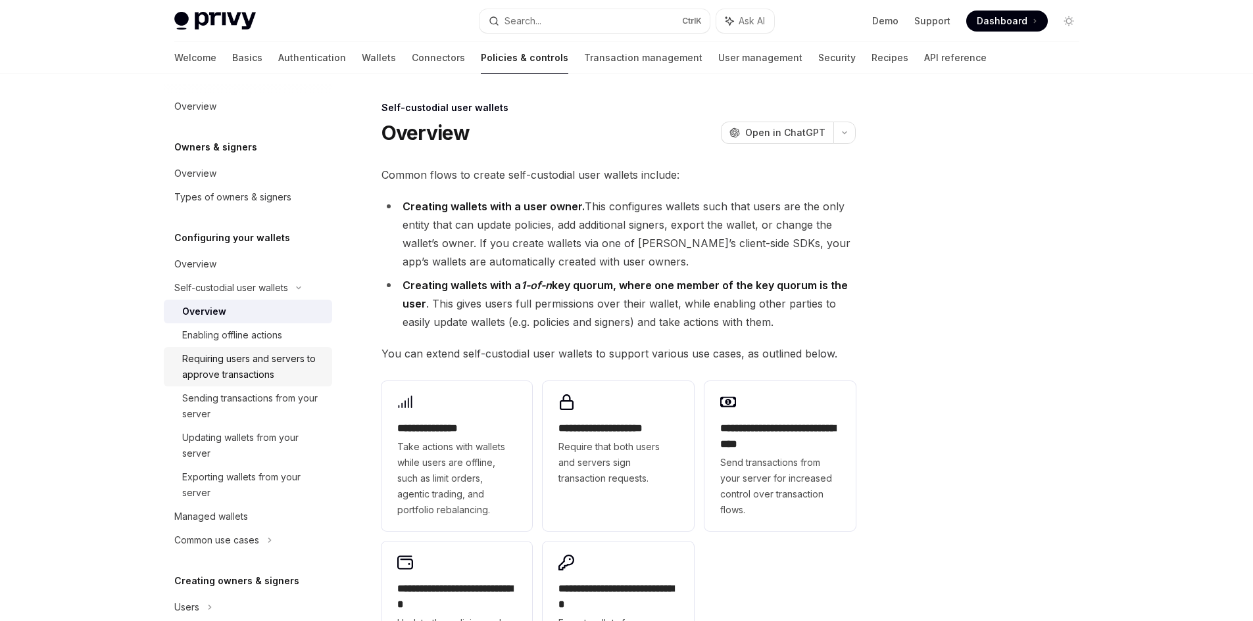
click at [273, 357] on div "Requiring users and servers to approve transactions" at bounding box center [253, 367] width 142 height 32
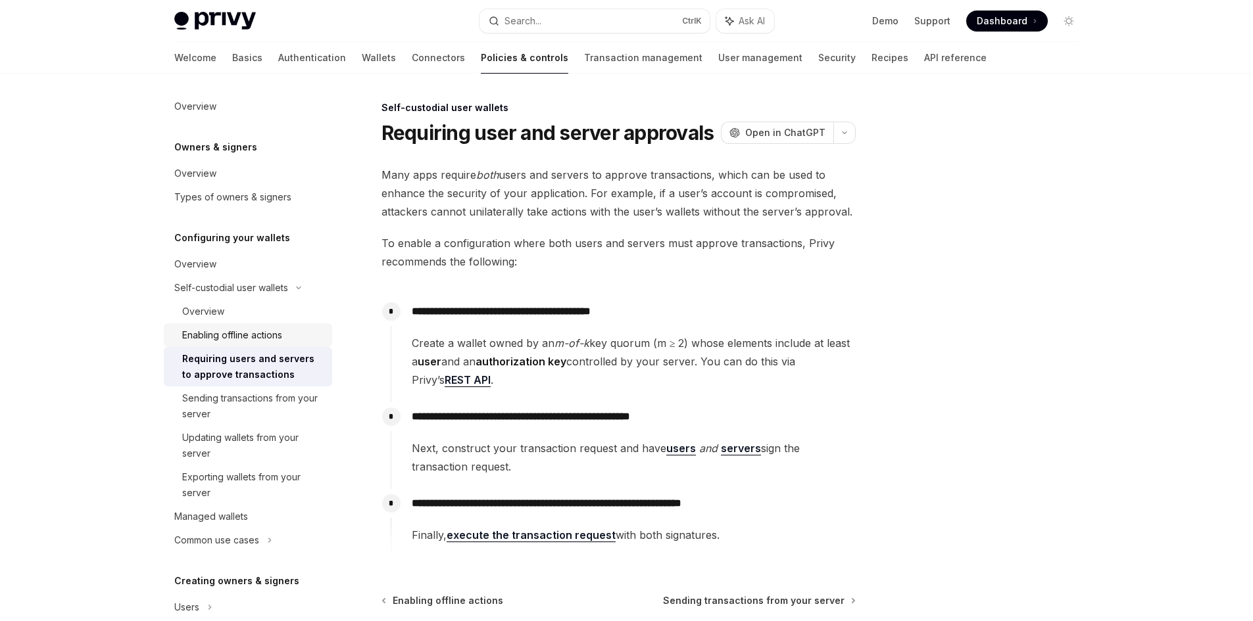
click at [224, 339] on div "Enabling offline actions" at bounding box center [232, 335] width 100 height 16
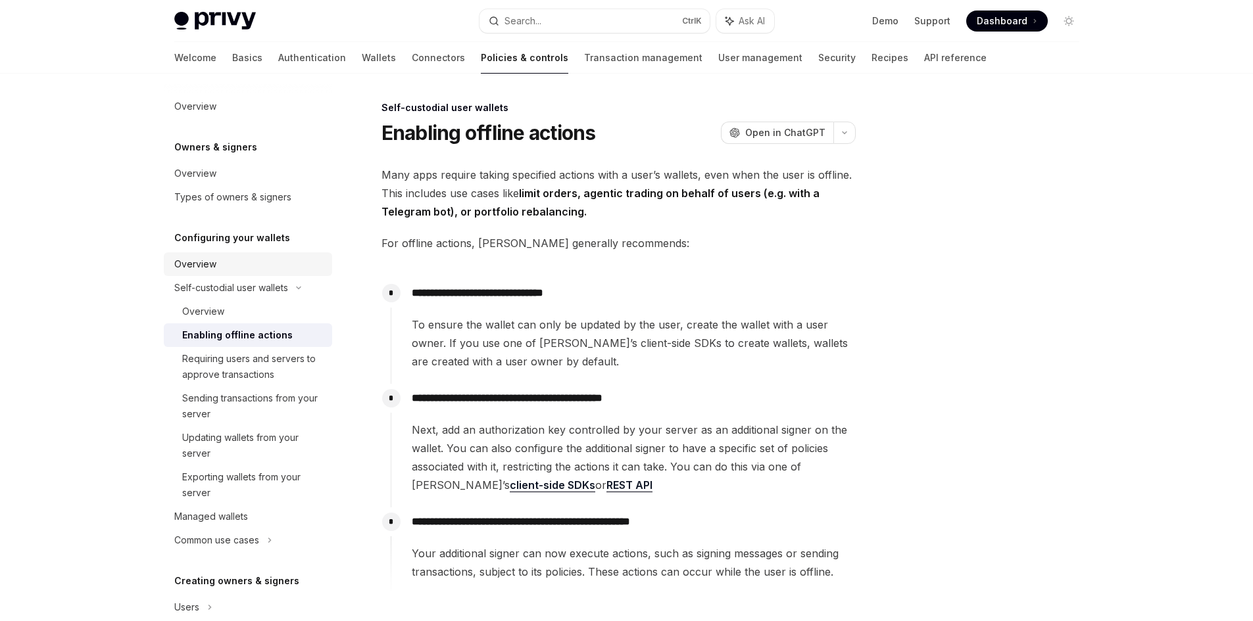
click at [218, 256] on link "Overview" at bounding box center [248, 265] width 168 height 24
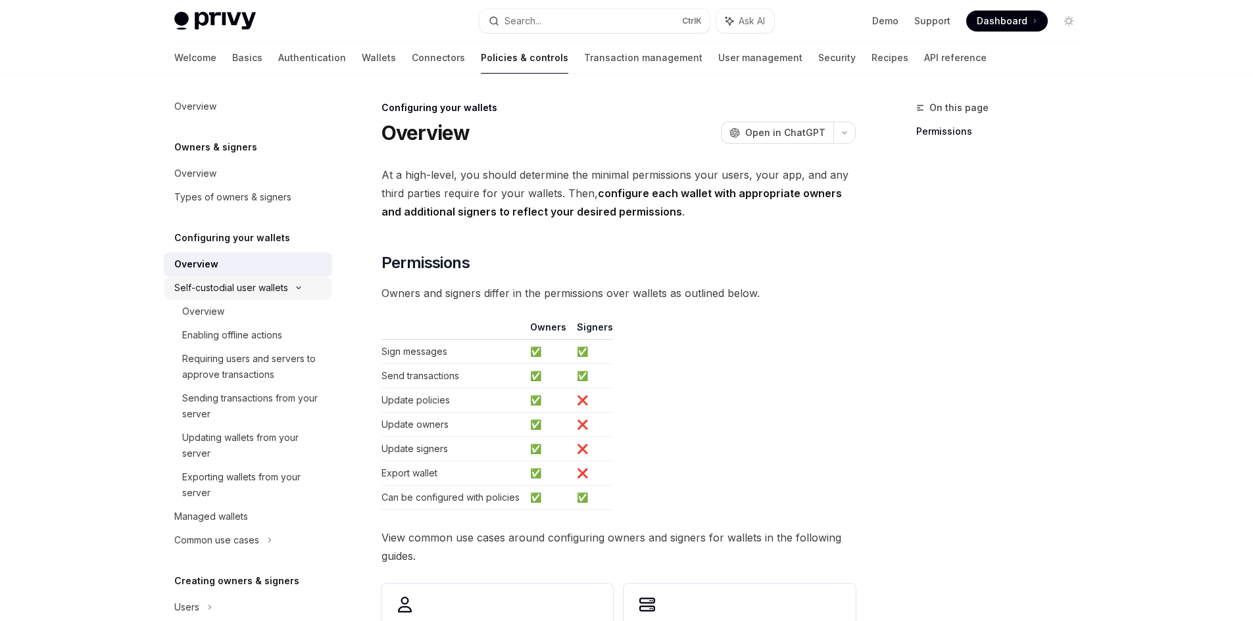
click at [228, 299] on div "Self-custodial user wallets" at bounding box center [248, 288] width 168 height 24
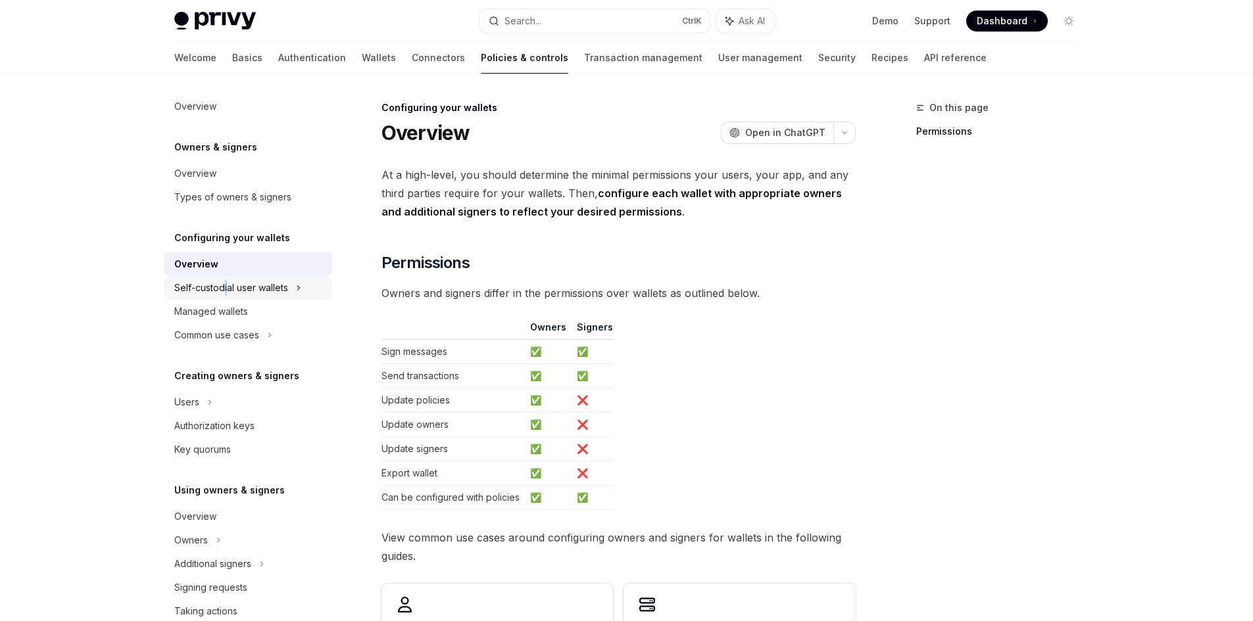
click at [226, 291] on div "Self-custodial user wallets" at bounding box center [231, 288] width 114 height 16
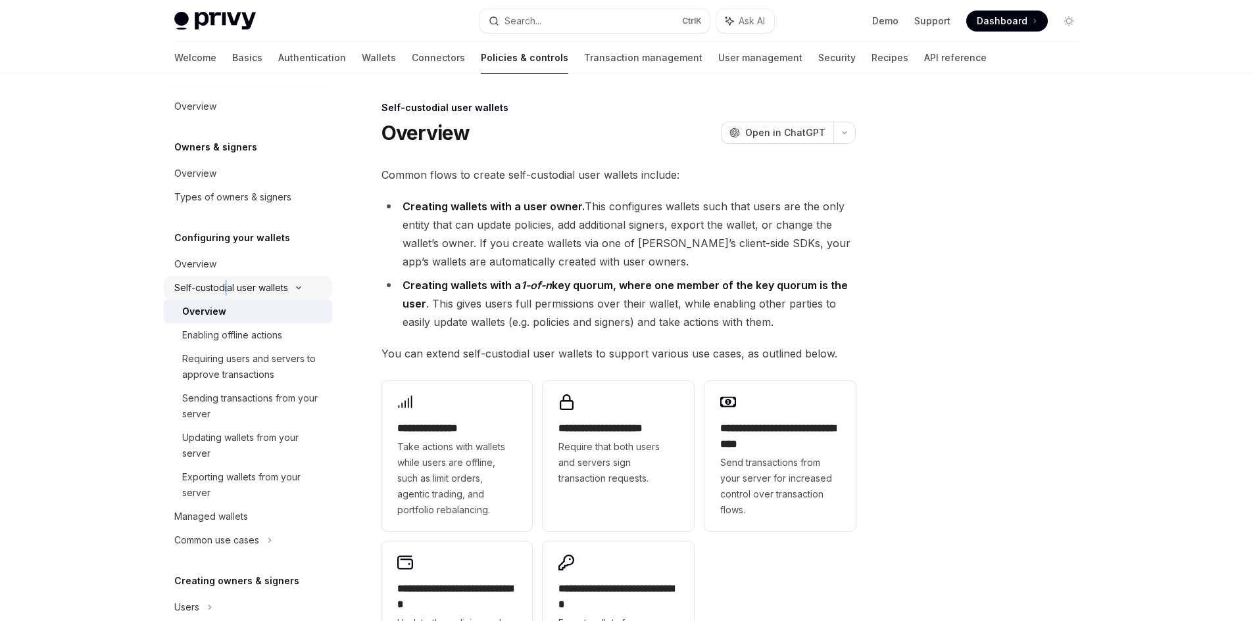
click at [227, 291] on div "Self-custodial user wallets" at bounding box center [231, 288] width 114 height 16
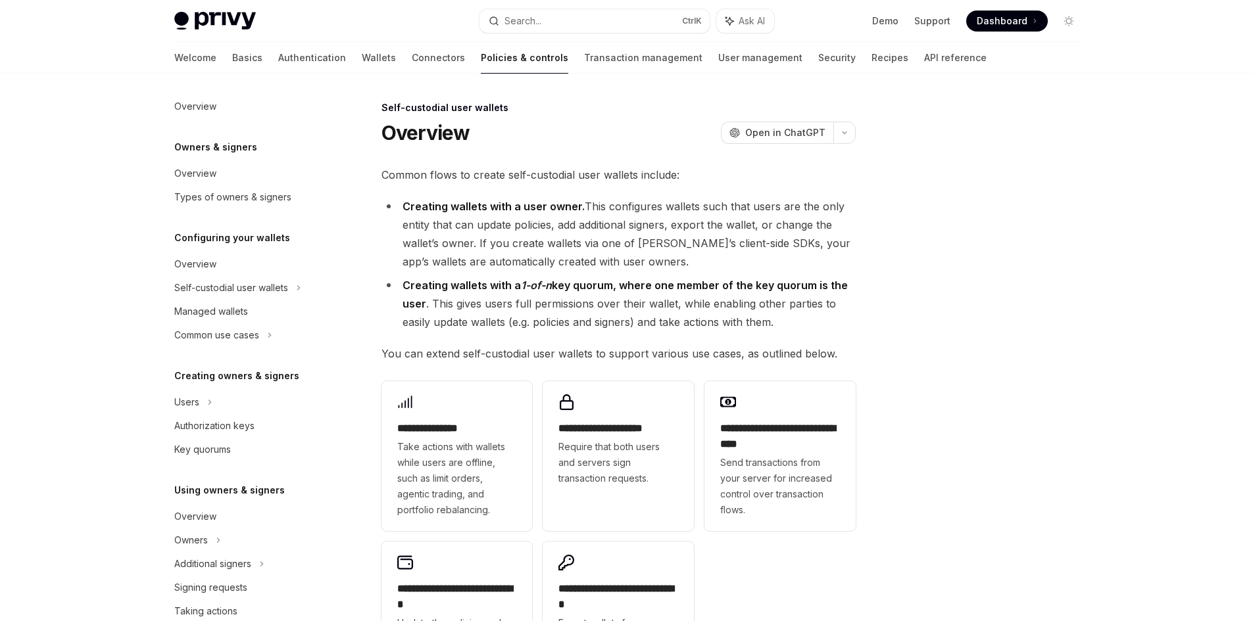
click at [112, 306] on div "**********" at bounding box center [626, 454] width 1253 height 908
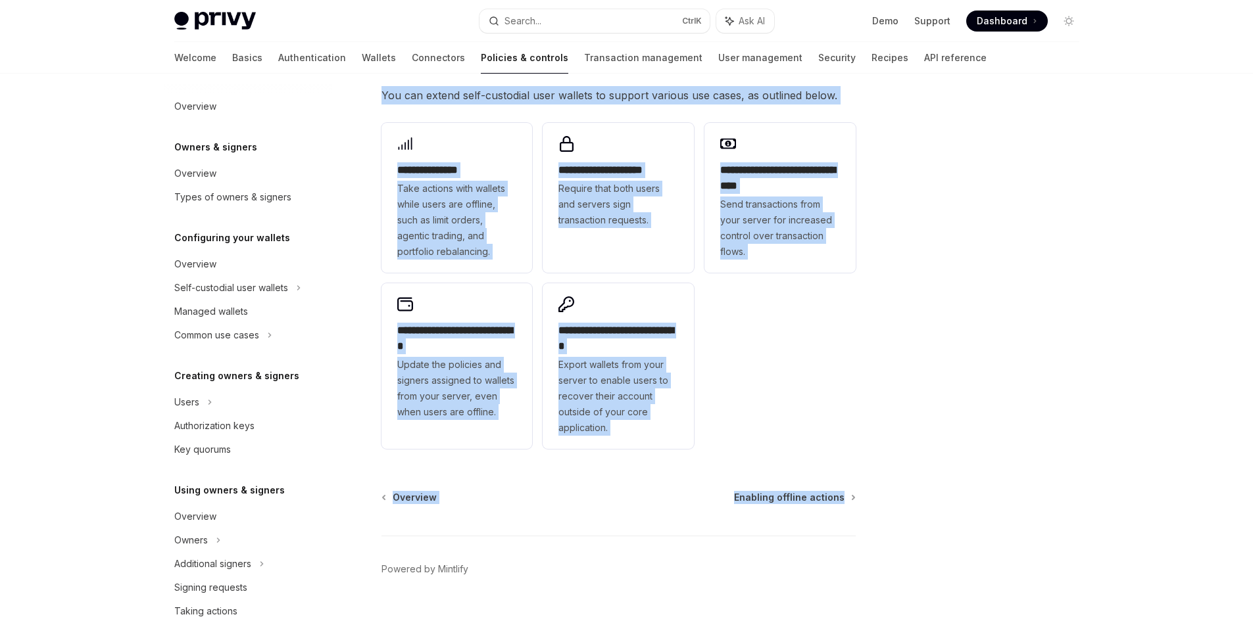
scroll to position [263, 0]
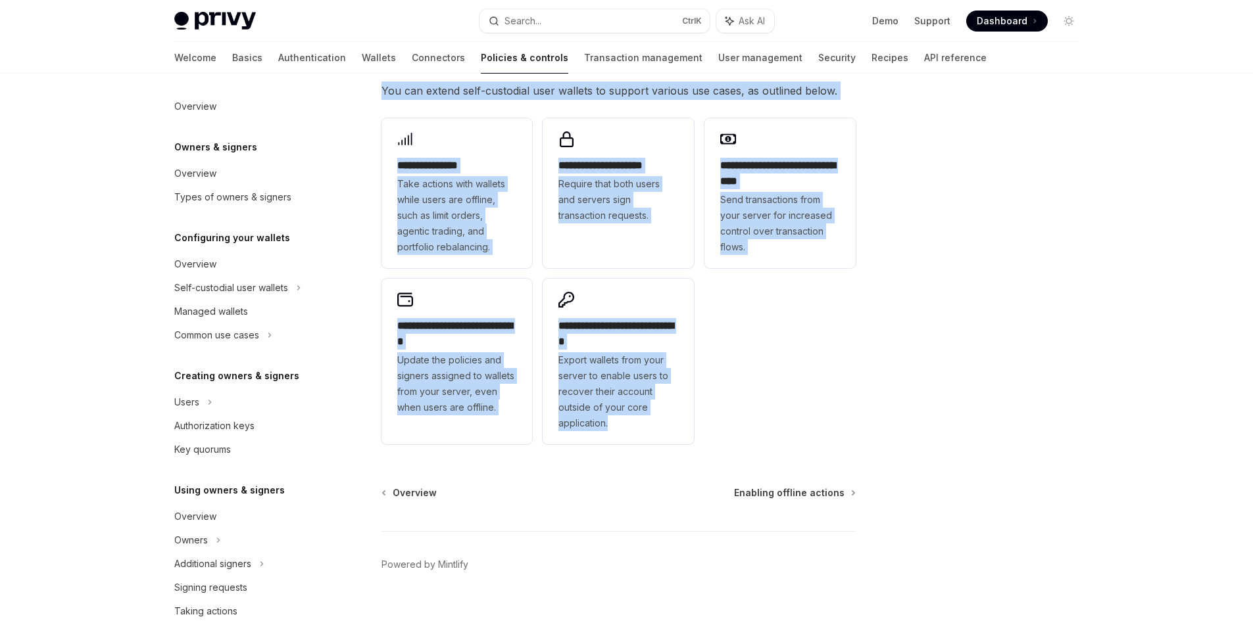
drag, startPoint x: 549, startPoint y: 233, endPoint x: 812, endPoint y: 424, distance: 324.4
click at [812, 424] on div "**********" at bounding box center [495, 241] width 726 height 808
copy div "**********"
click at [860, 376] on div "**********" at bounding box center [627, 228] width 926 height 835
click at [128, 397] on div "**********" at bounding box center [626, 191] width 1253 height 908
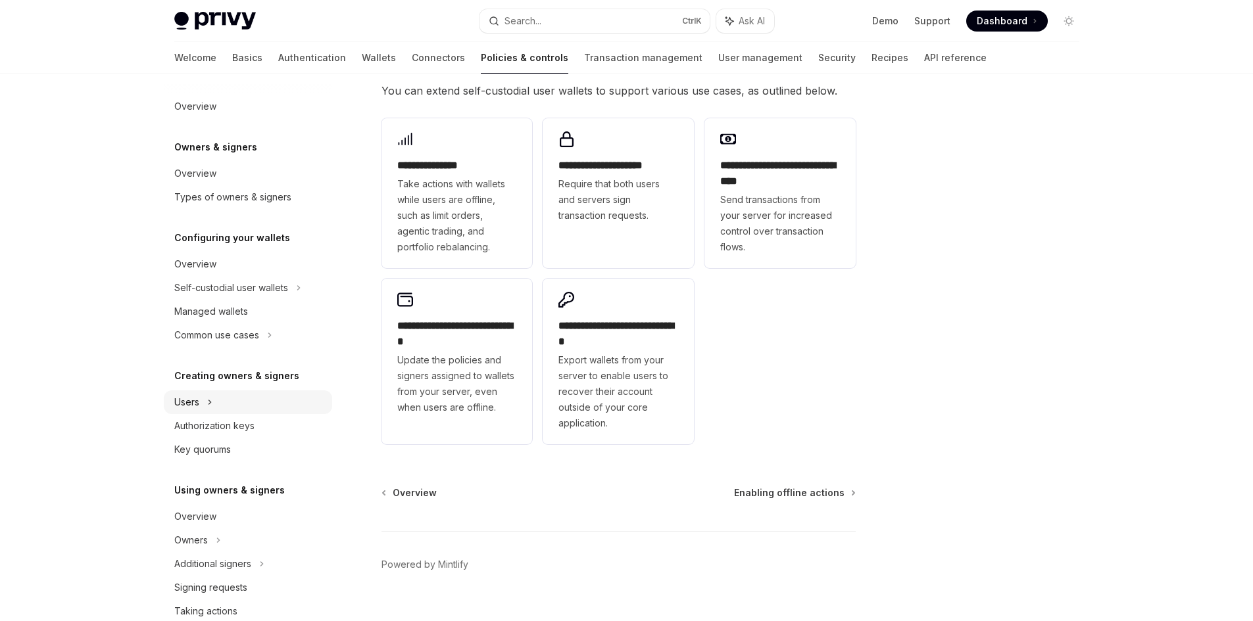
click at [220, 398] on div "Users" at bounding box center [248, 403] width 168 height 24
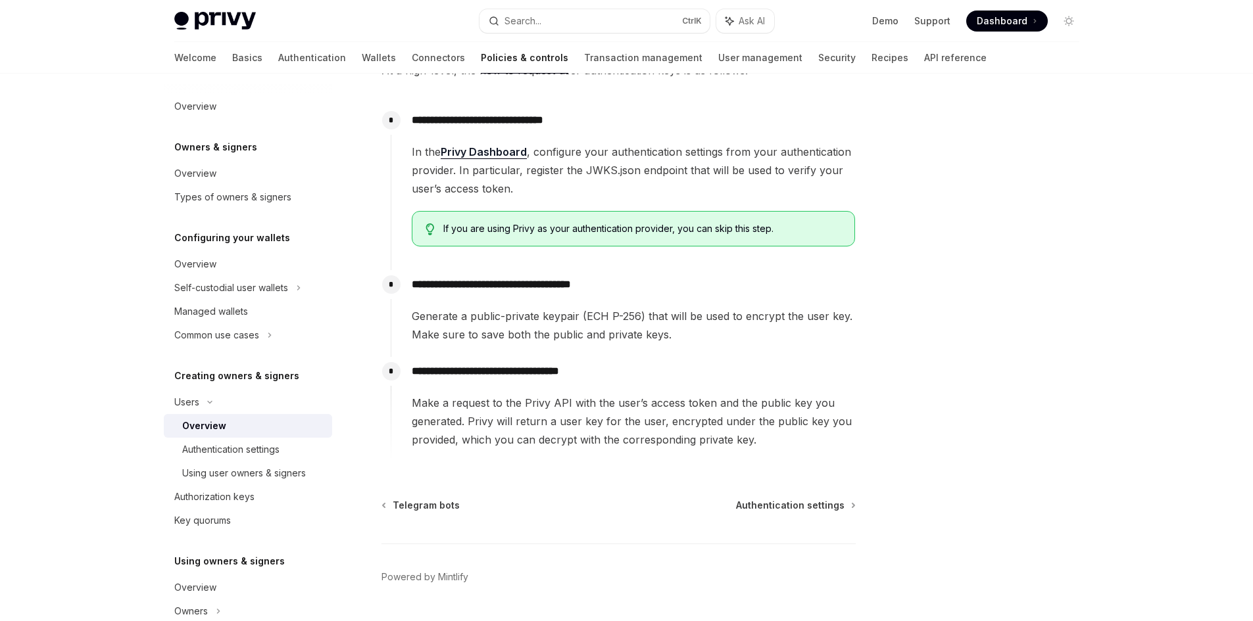
scroll to position [426, 0]
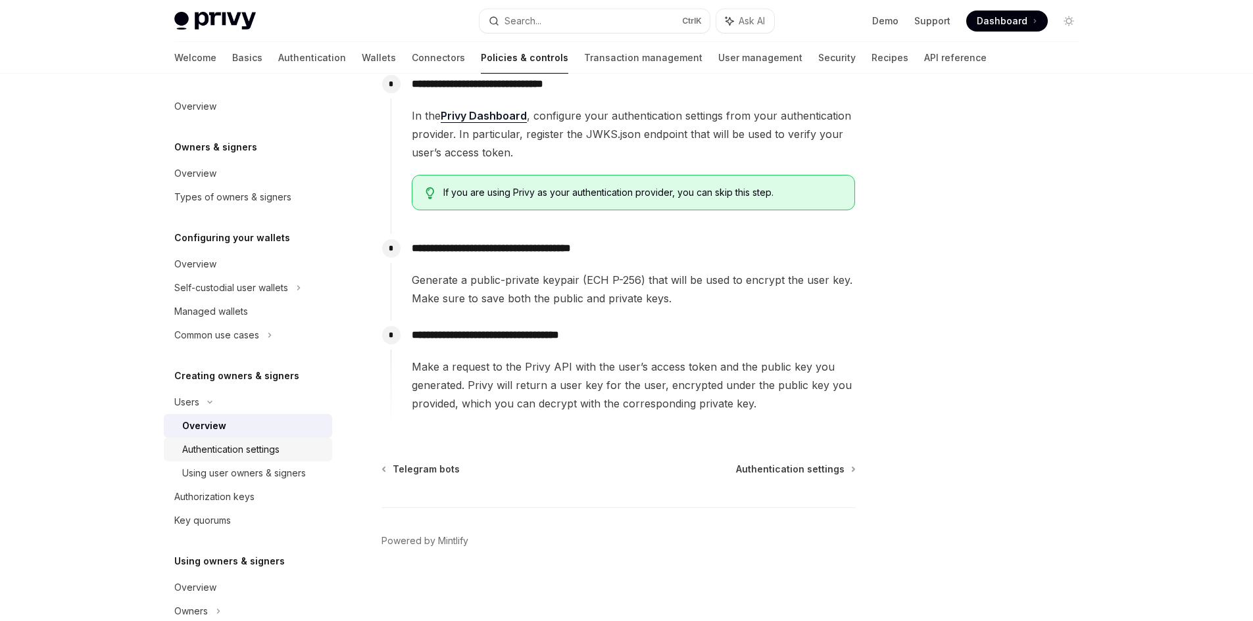
click at [266, 451] on div "Authentication settings" at bounding box center [230, 450] width 97 height 16
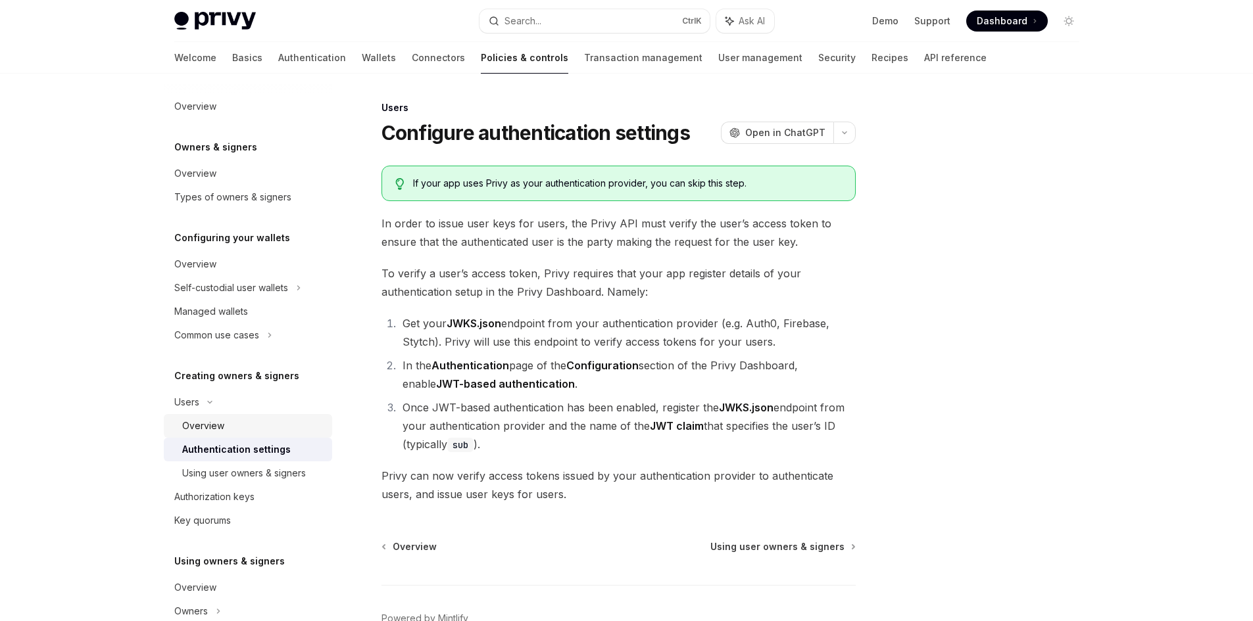
click at [249, 431] on div "Overview" at bounding box center [253, 426] width 142 height 16
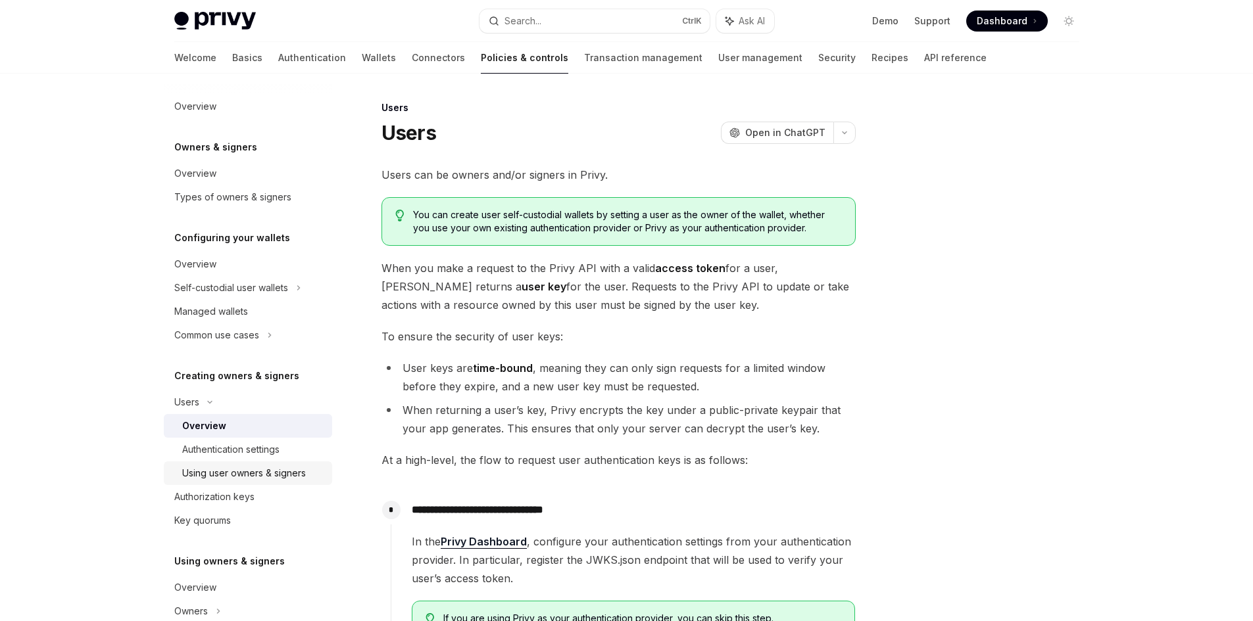
click at [266, 466] on div "Using user owners & signers" at bounding box center [244, 474] width 124 height 16
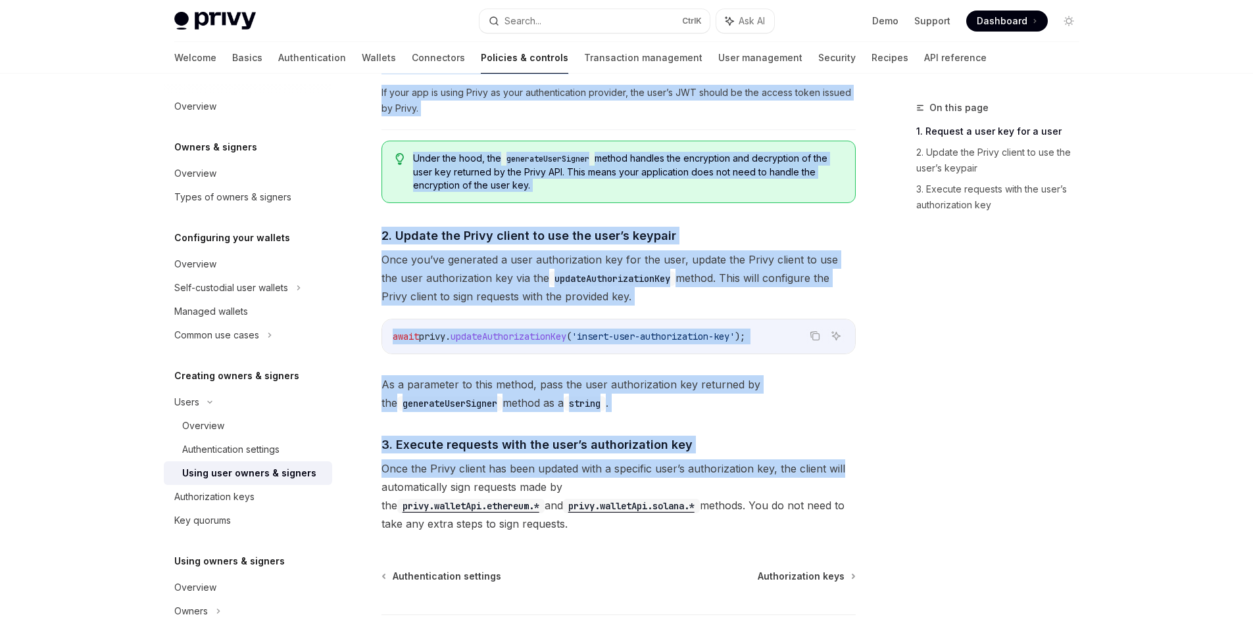
scroll to position [937, 0]
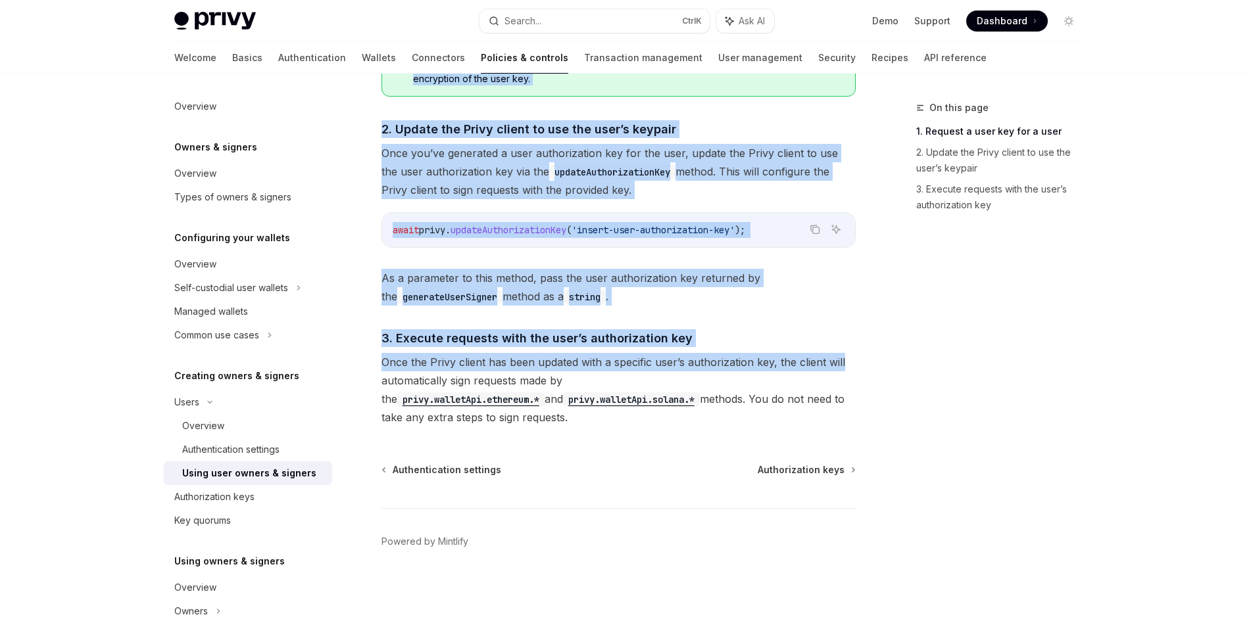
drag, startPoint x: 383, startPoint y: 109, endPoint x: 813, endPoint y: 420, distance: 530.2
copy div "**********"
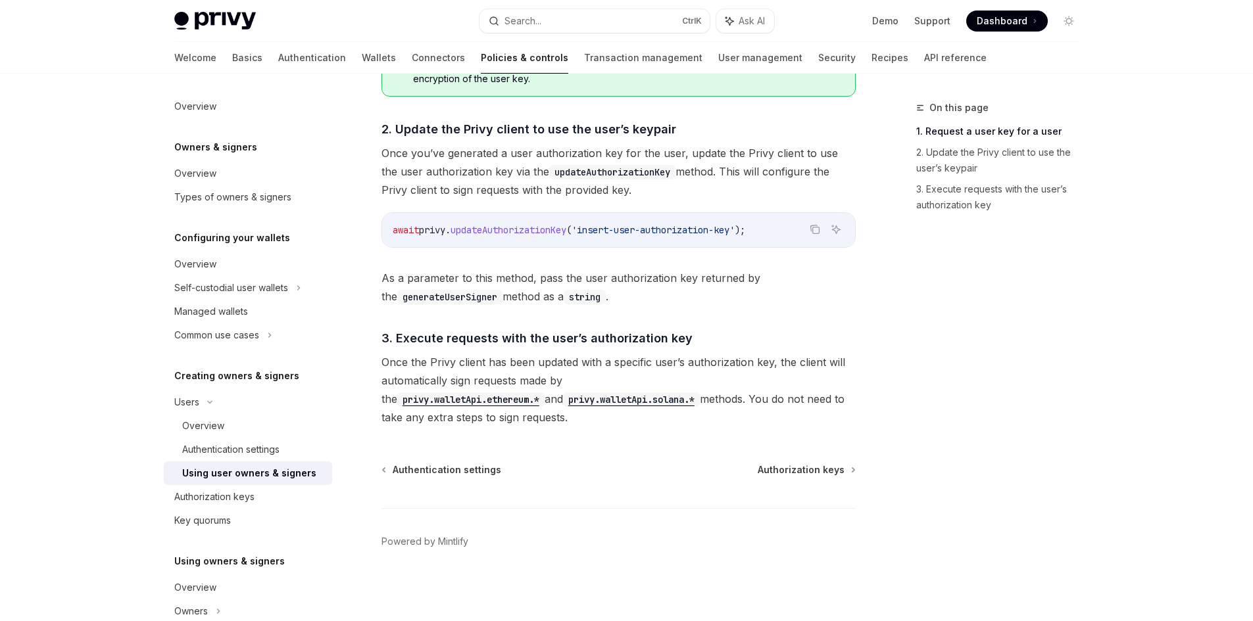
click at [249, 500] on div "Authorization keys" at bounding box center [214, 497] width 80 height 16
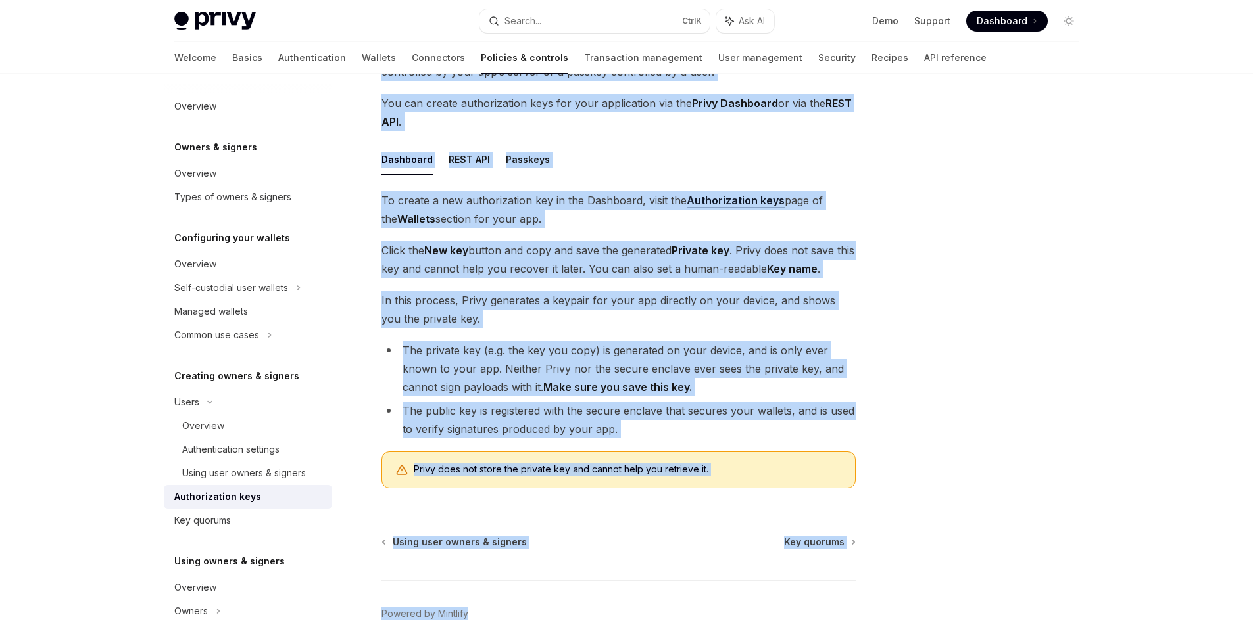
scroll to position [213, 0]
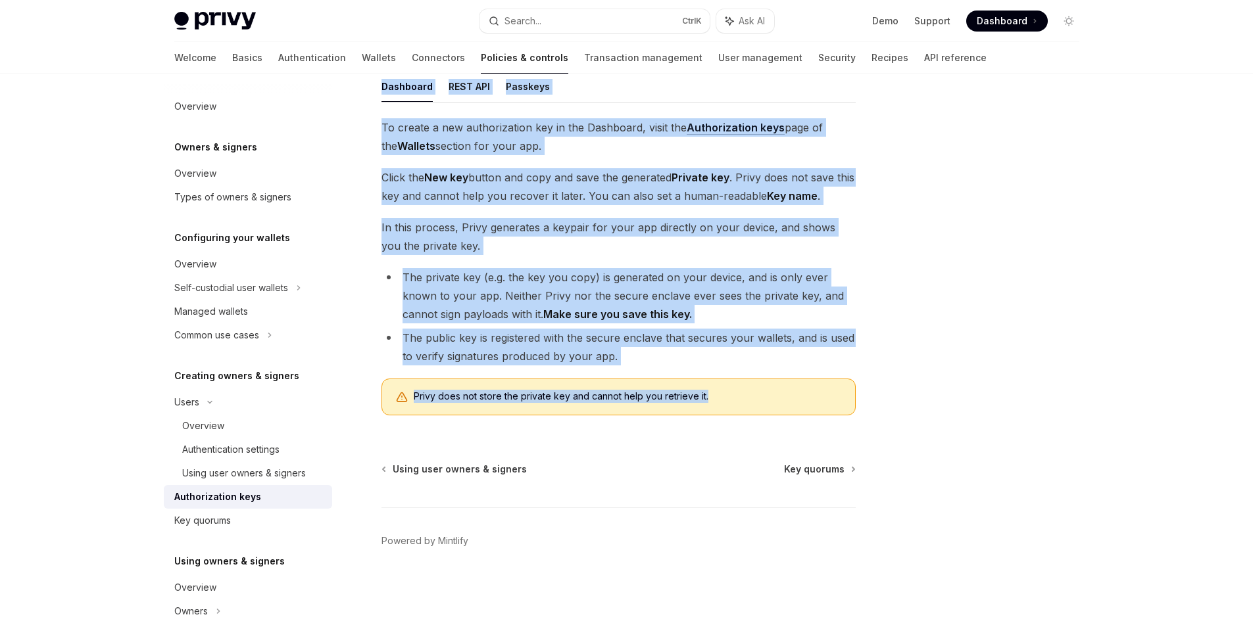
drag, startPoint x: 377, startPoint y: 102, endPoint x: 803, endPoint y: 389, distance: 513.1
click at [803, 389] on div "Creating owners & signers Authorization keys OpenAI Open in ChatGPT OpenAI Open…" at bounding box center [495, 254] width 726 height 735
copy div "Loremips dolors & ametcon Adipiscingeli sedd EiusMO Temp in UtlaBOR EtdoLO Magn…"
click at [249, 517] on div "Key quorums" at bounding box center [249, 521] width 150 height 16
type textarea "*"
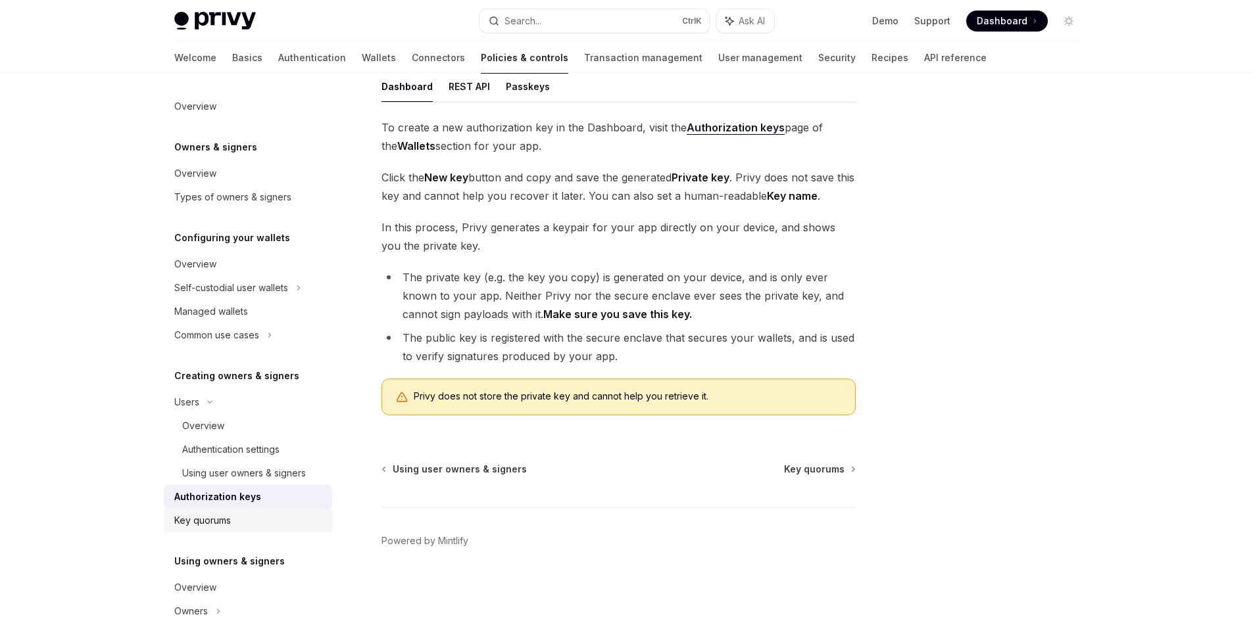
scroll to position [17, 0]
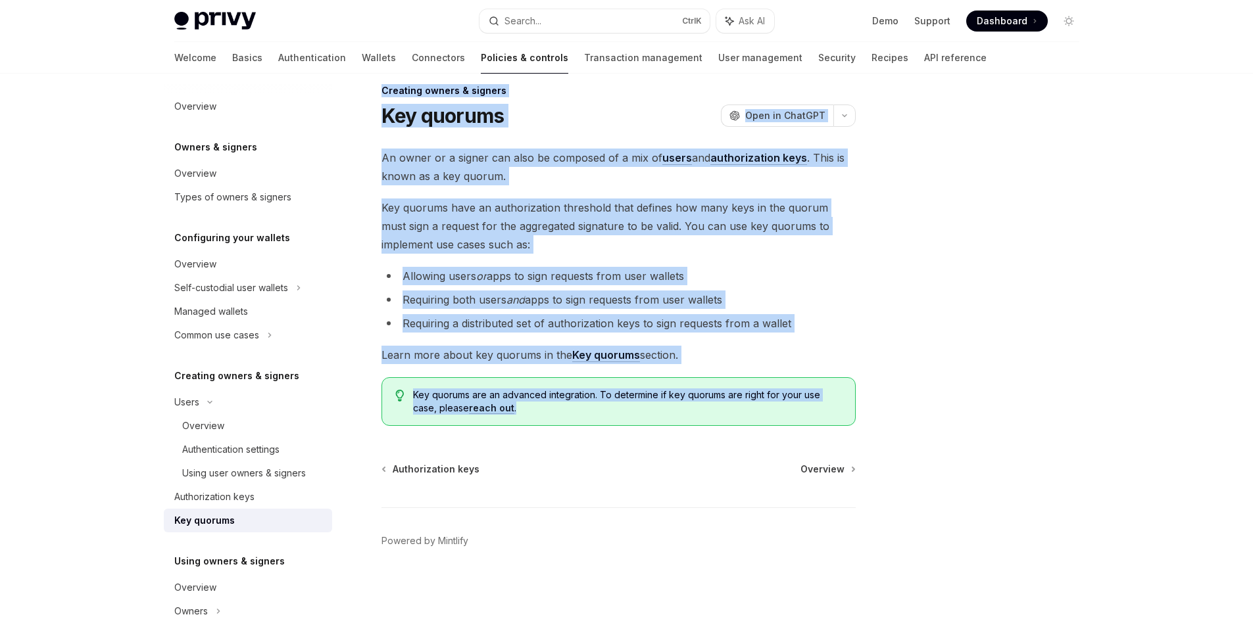
drag, startPoint x: 375, startPoint y: 91, endPoint x: 848, endPoint y: 409, distance: 570.5
click at [848, 409] on div "Creating owners & signers Key quorums OpenAI Open in ChatGPT OpenAI Open in Cha…" at bounding box center [495, 352] width 726 height 539
copy div "Creating owners & signers Key quorums OpenAI Open in ChatGPT OpenAI Open in Cha…"
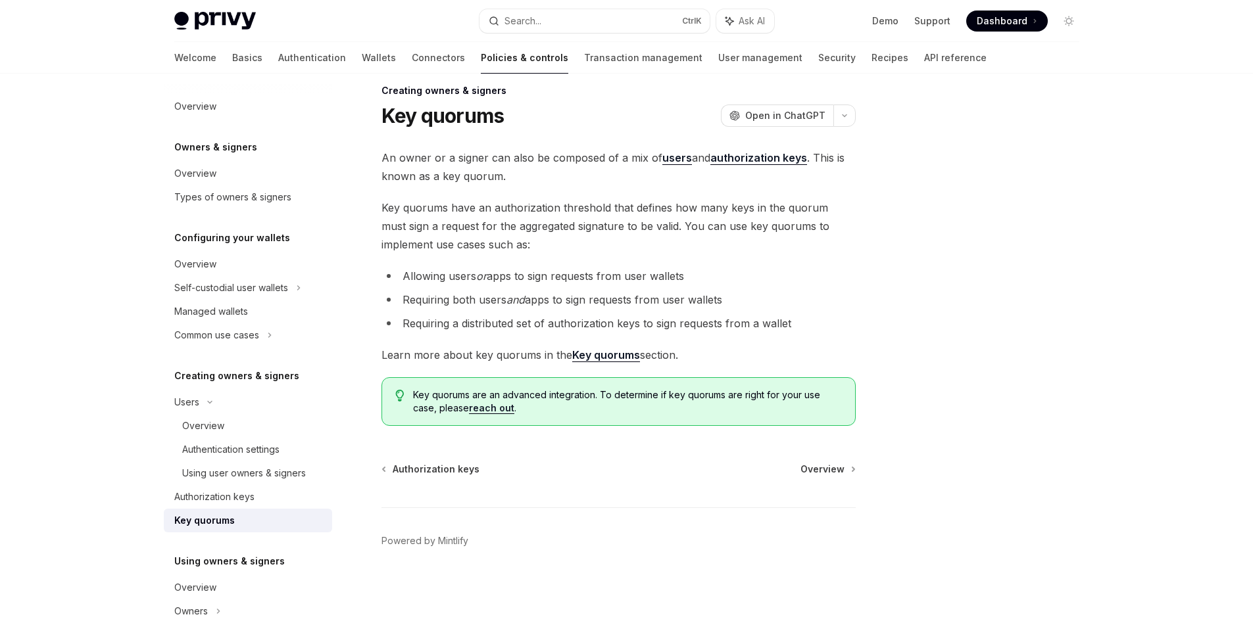
click at [933, 233] on div at bounding box center [990, 360] width 200 height 521
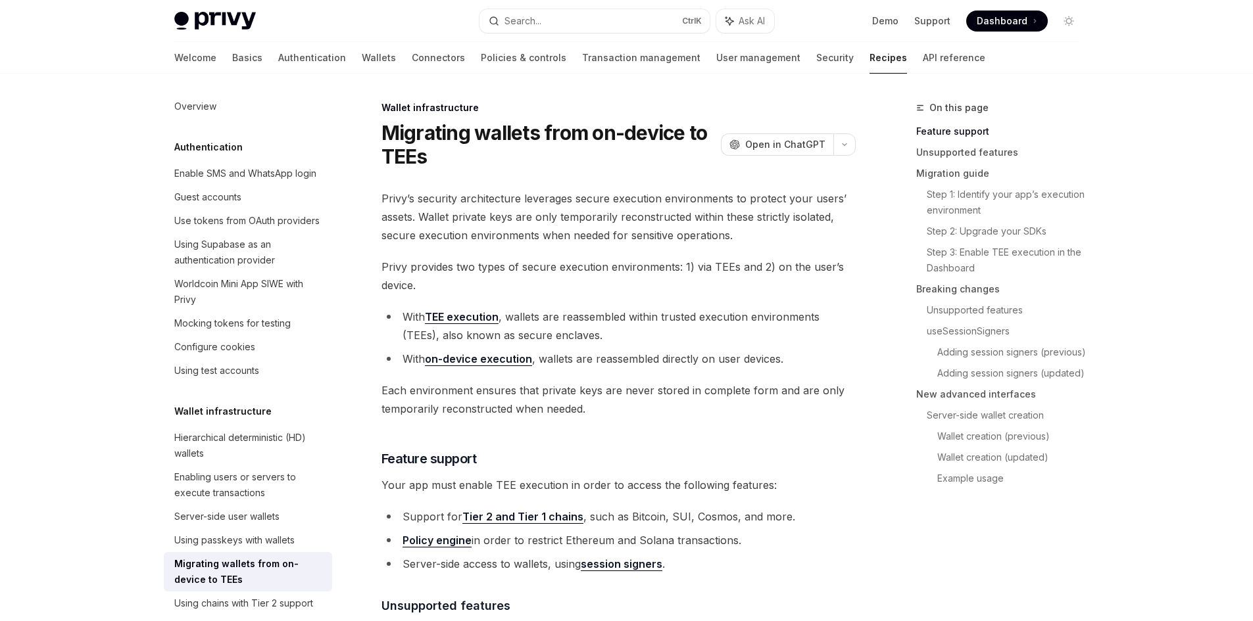
scroll to position [256, 0]
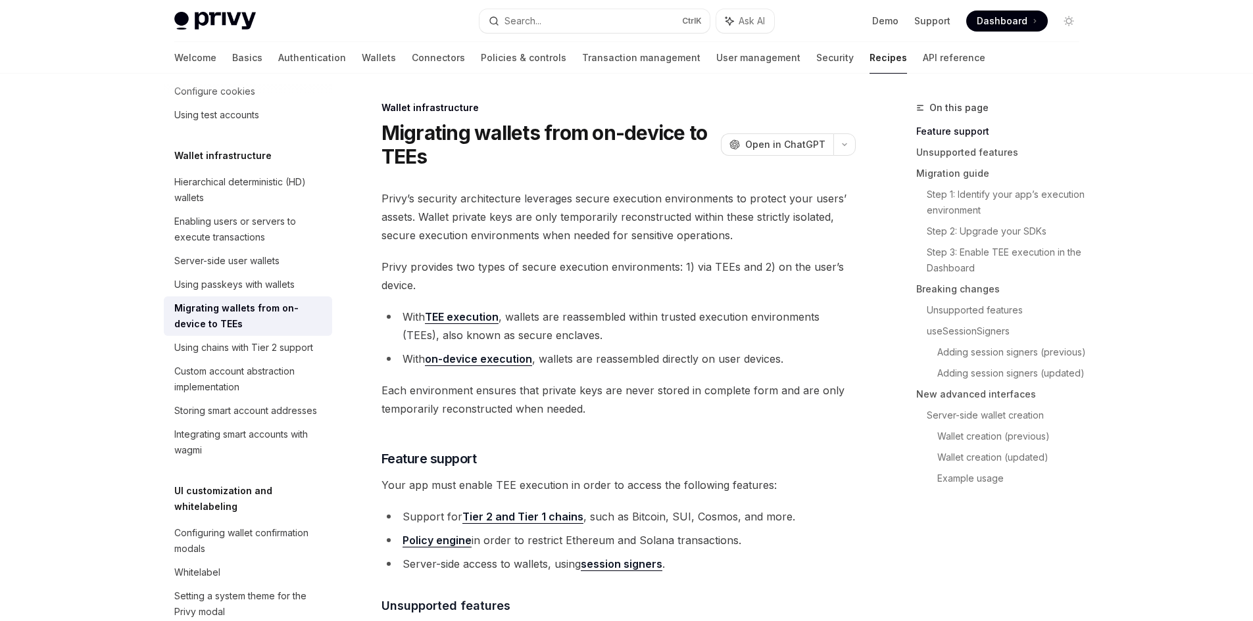
drag, startPoint x: 798, startPoint y: 404, endPoint x: 776, endPoint y: 295, distance: 110.7
click at [798, 404] on span "Each environment ensures that private keys are never stored in complete form an…" at bounding box center [618, 399] width 474 height 37
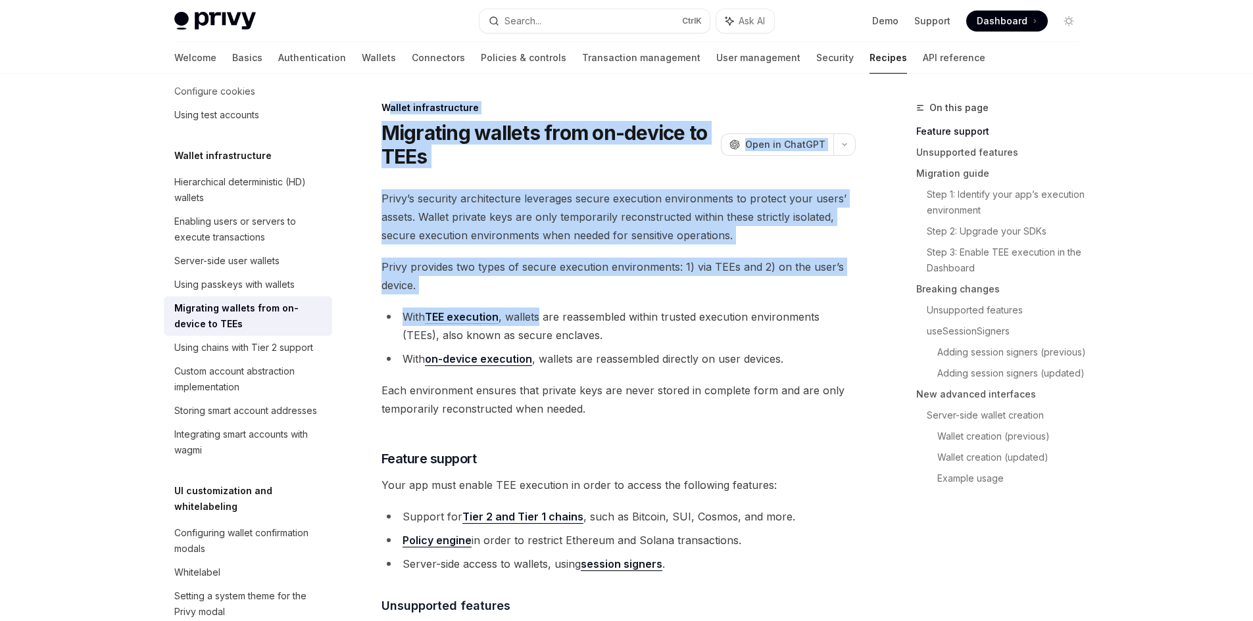
drag, startPoint x: 385, startPoint y: 107, endPoint x: 530, endPoint y: 281, distance: 226.5
click at [561, 241] on span "Privy’s security architecture leverages secure execution environments to protec…" at bounding box center [618, 216] width 474 height 55
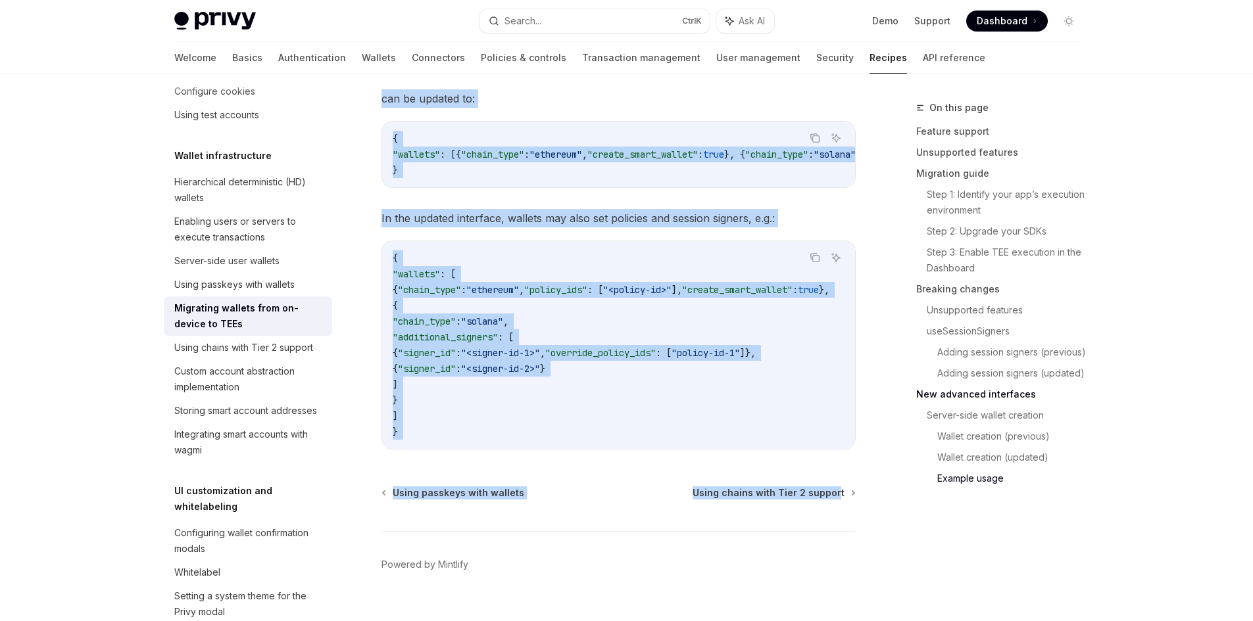
scroll to position [4483, 0]
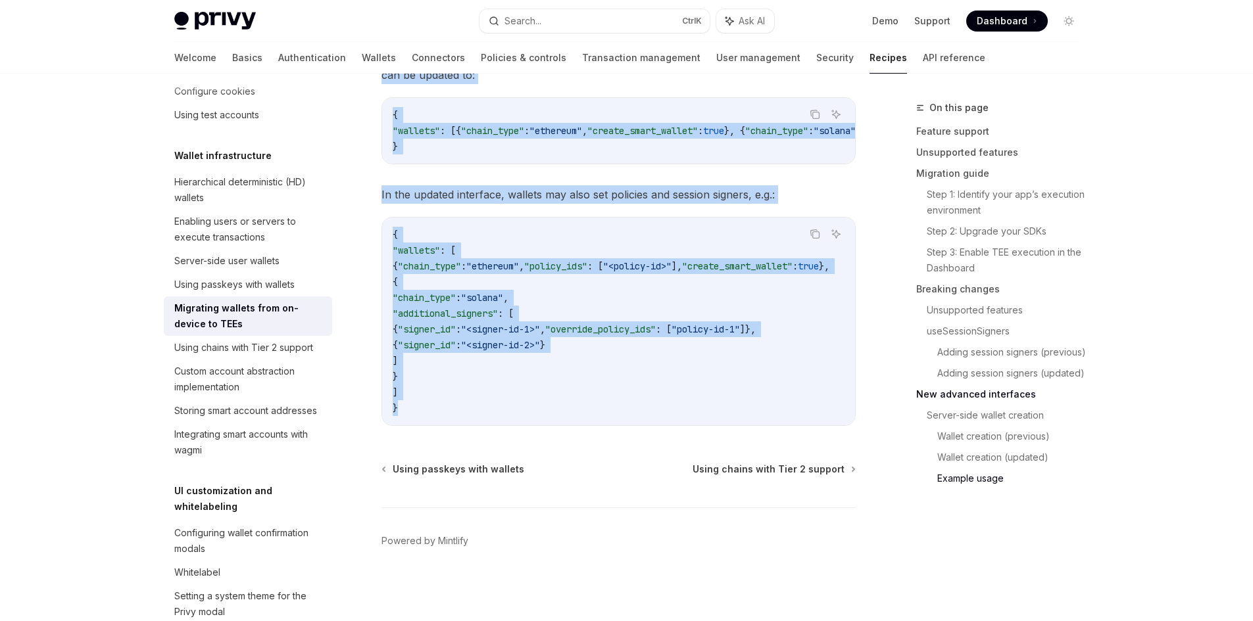
drag, startPoint x: 401, startPoint y: 123, endPoint x: 839, endPoint y: 408, distance: 522.8
copy div "Wallet infrastructure Migrating wallets from on-device to TEEs OpenAI Open in C…"
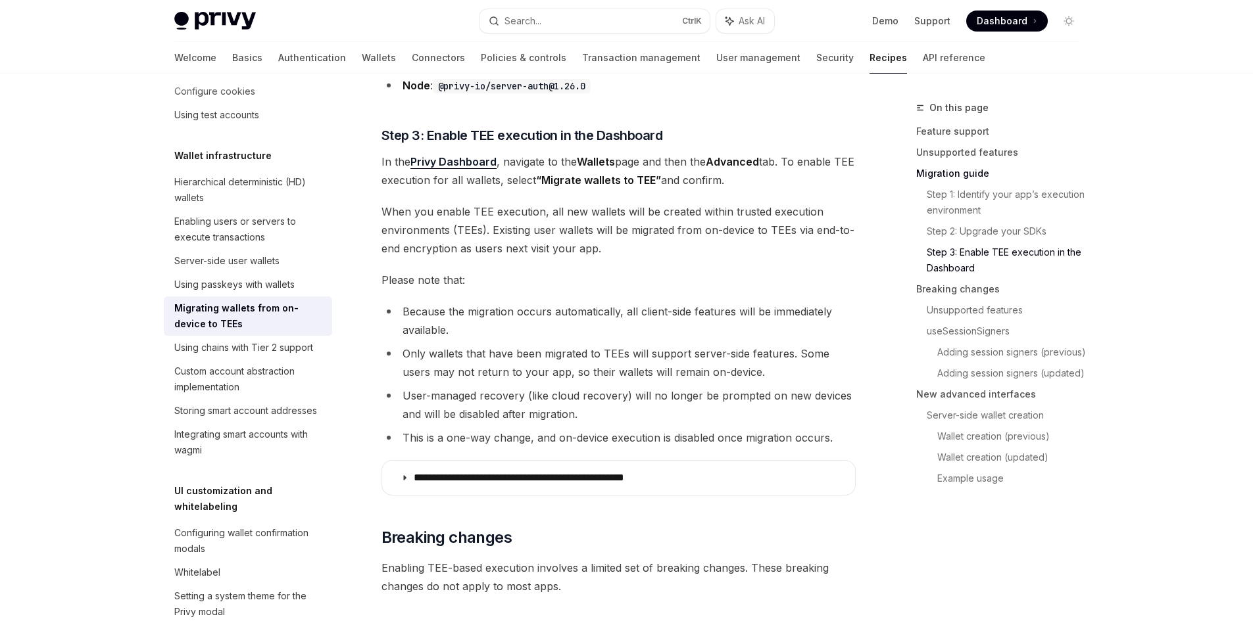
scroll to position [1381, 0]
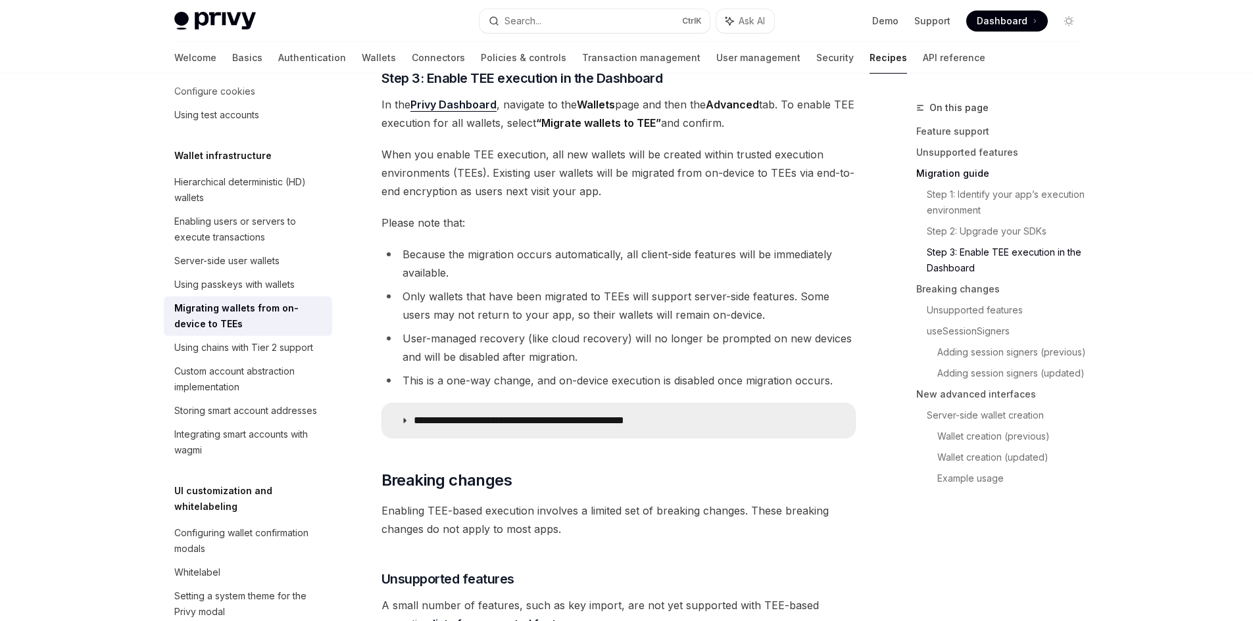
click at [538, 421] on p "**********" at bounding box center [549, 420] width 271 height 13
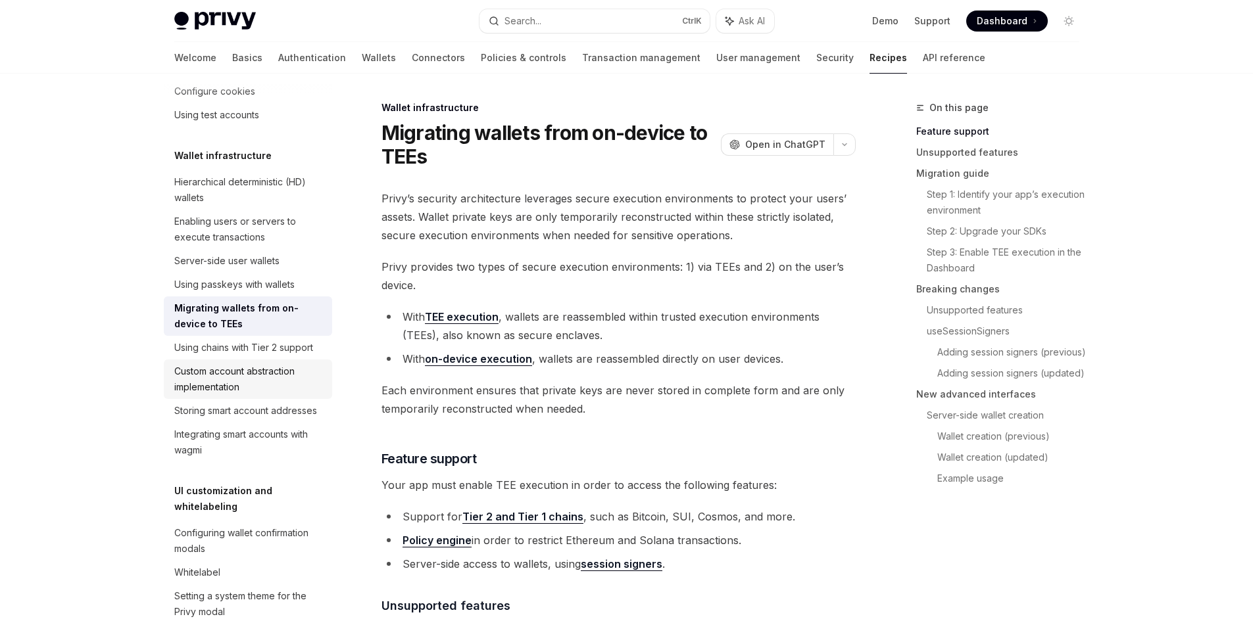
click at [274, 395] on div "Custom account abstraction implementation" at bounding box center [249, 380] width 150 height 32
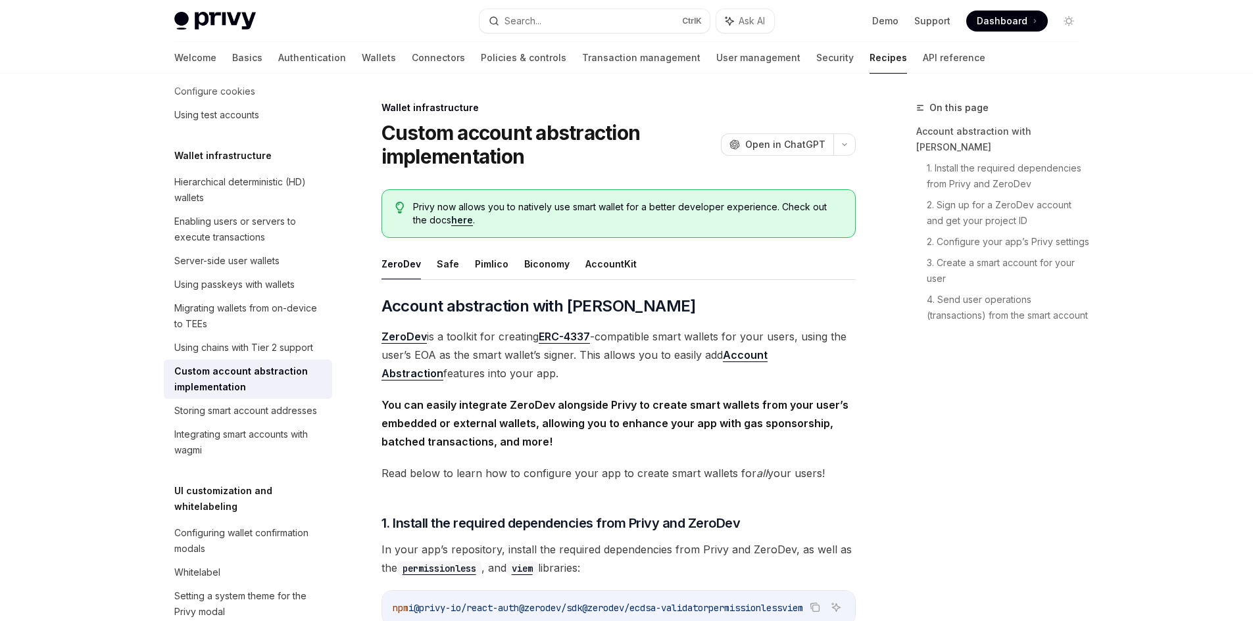
type textarea "*"
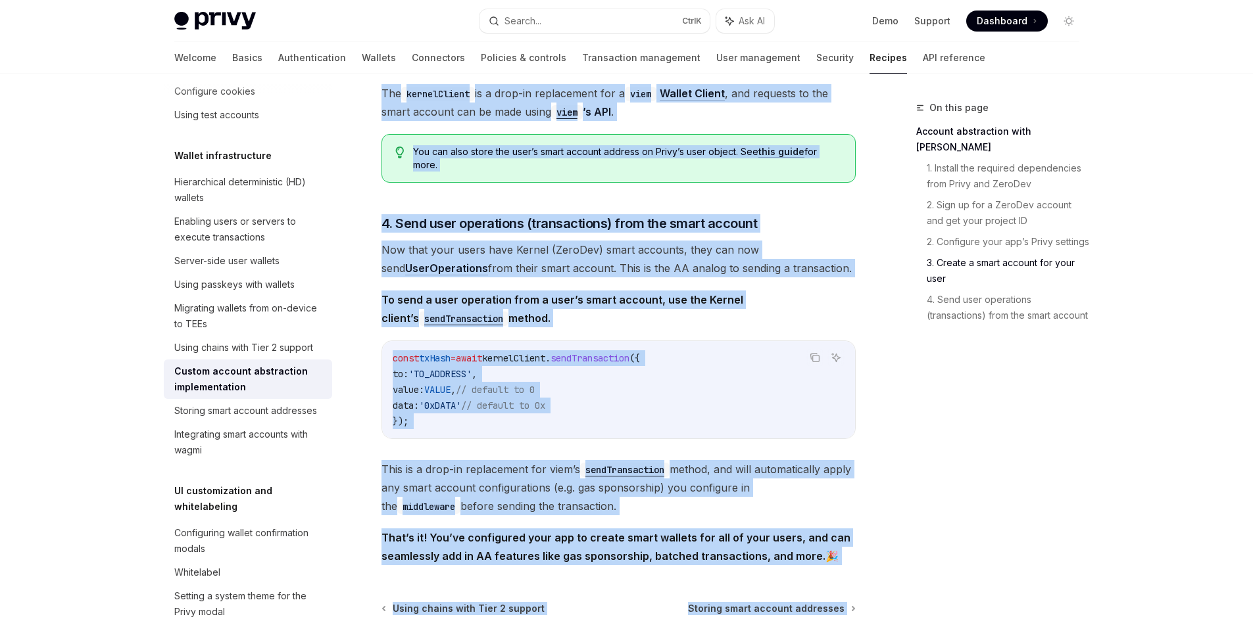
scroll to position [2715, 0]
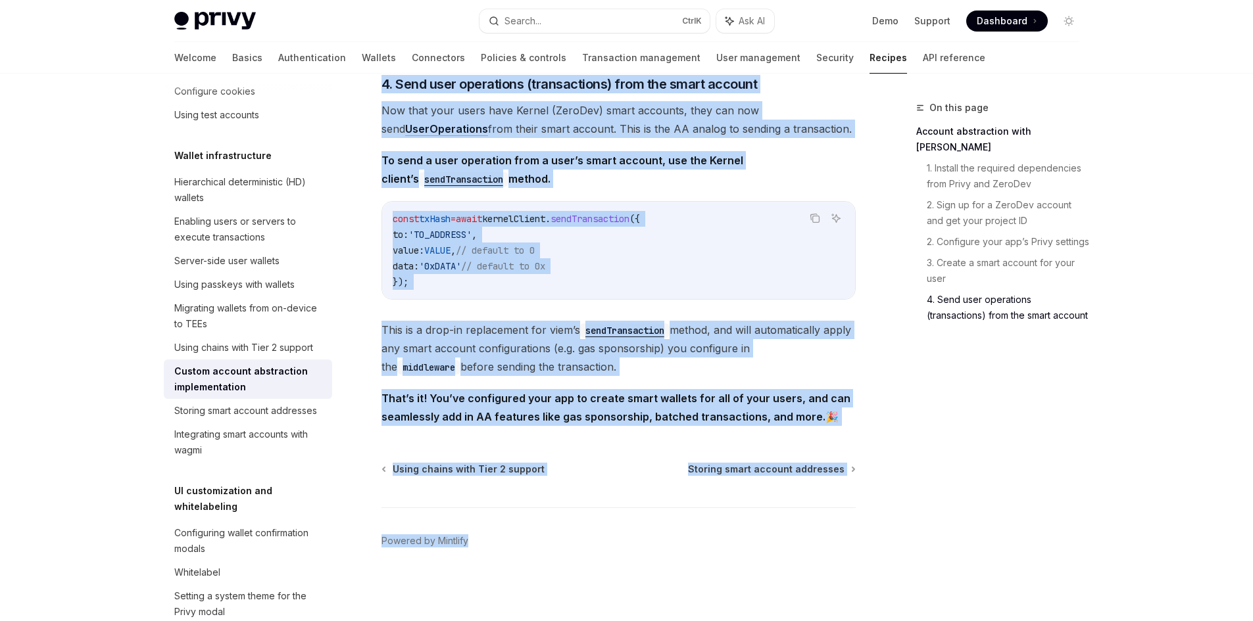
drag, startPoint x: 387, startPoint y: 307, endPoint x: 835, endPoint y: 416, distance: 461.0
copy div "ccount abstraction with ZeroDev ZeroDev is a toolkit for creating ERC-4337 -com…"
click at [679, 329] on span "This is a drop-in replacement for viem’s sendTransaction method, and will autom…" at bounding box center [618, 348] width 474 height 55
click at [695, 362] on span "This is a drop-in replacement for viem’s sendTransaction method, and will autom…" at bounding box center [618, 348] width 474 height 55
